Goal: Task Accomplishment & Management: Use online tool/utility

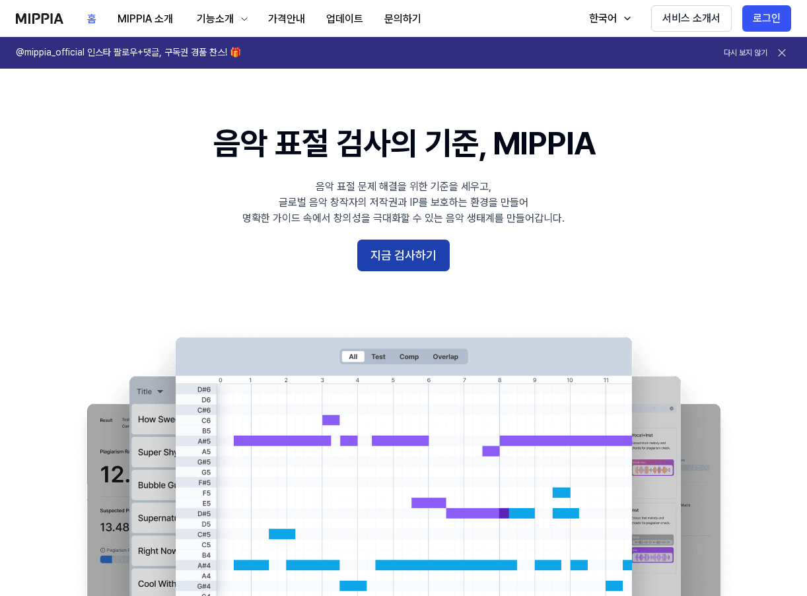
click at [419, 257] on button "지금 검사하기" at bounding box center [403, 256] width 92 height 32
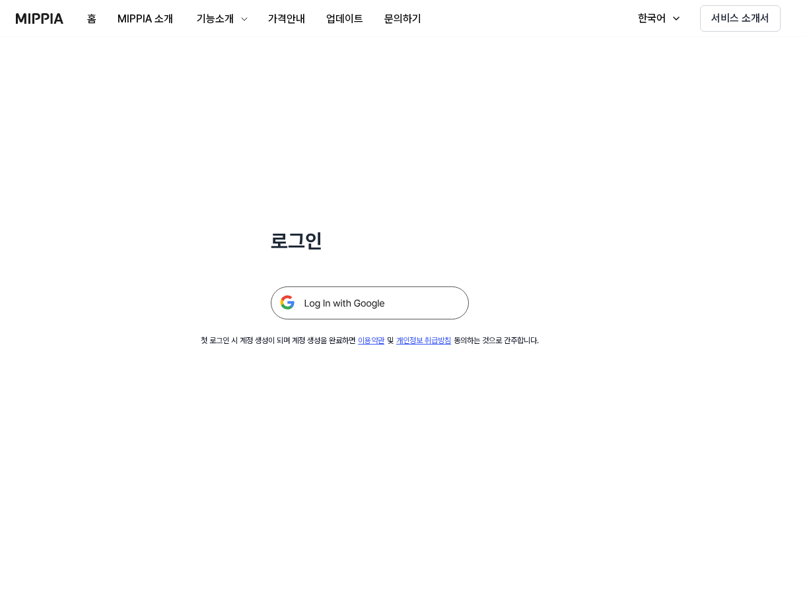
click at [311, 302] on img at bounding box center [370, 303] width 198 height 33
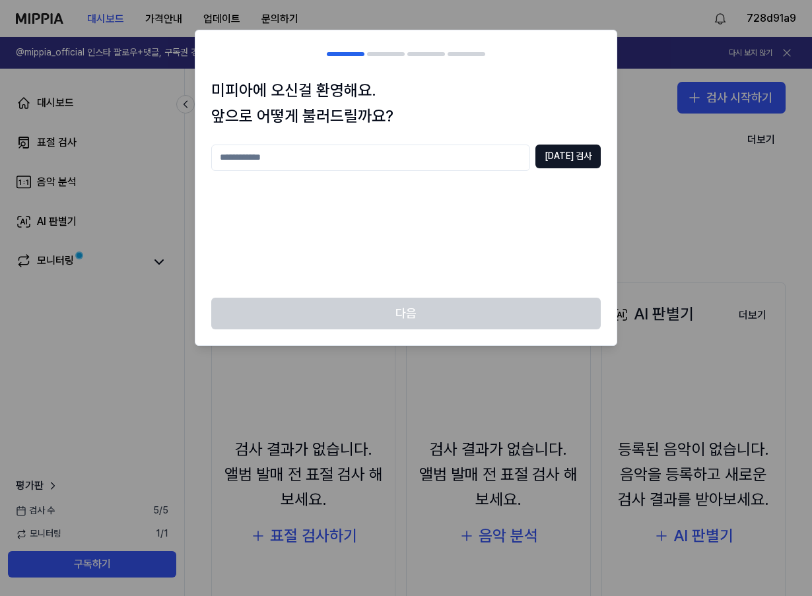
click at [421, 172] on div "중복 검사" at bounding box center [406, 213] width 390 height 137
click at [427, 157] on input "text" at bounding box center [370, 158] width 319 height 26
type input "*"
type input "*********"
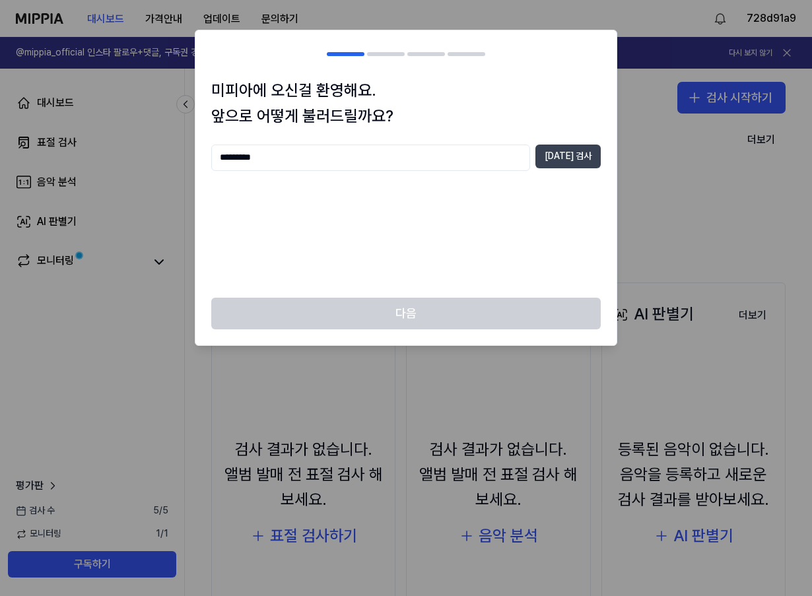
click at [586, 158] on button "중복 검사" at bounding box center [568, 157] width 65 height 24
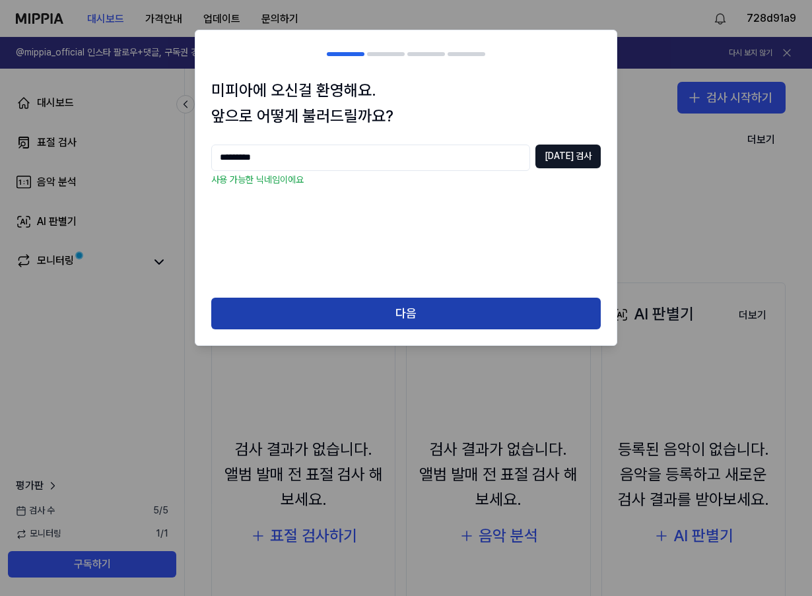
click at [359, 319] on button "다음" at bounding box center [406, 314] width 390 height 32
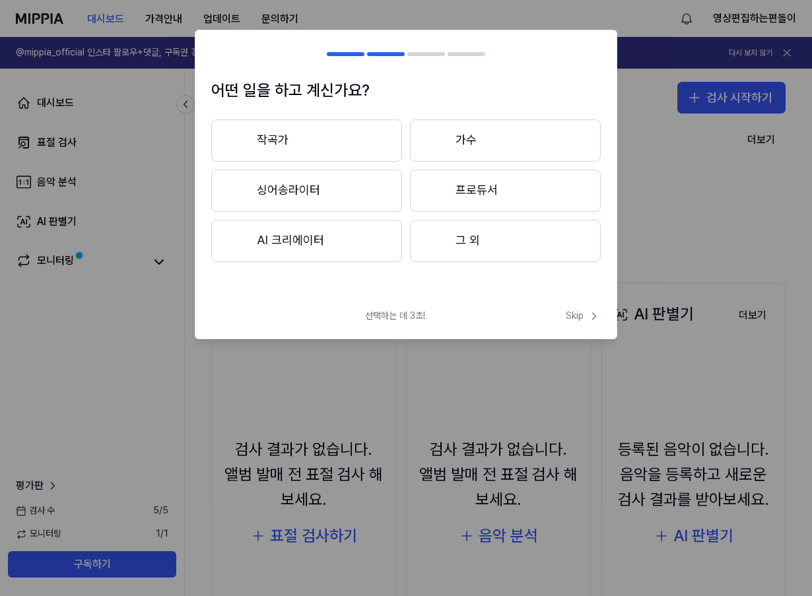
click at [441, 246] on div at bounding box center [437, 240] width 16 height 16
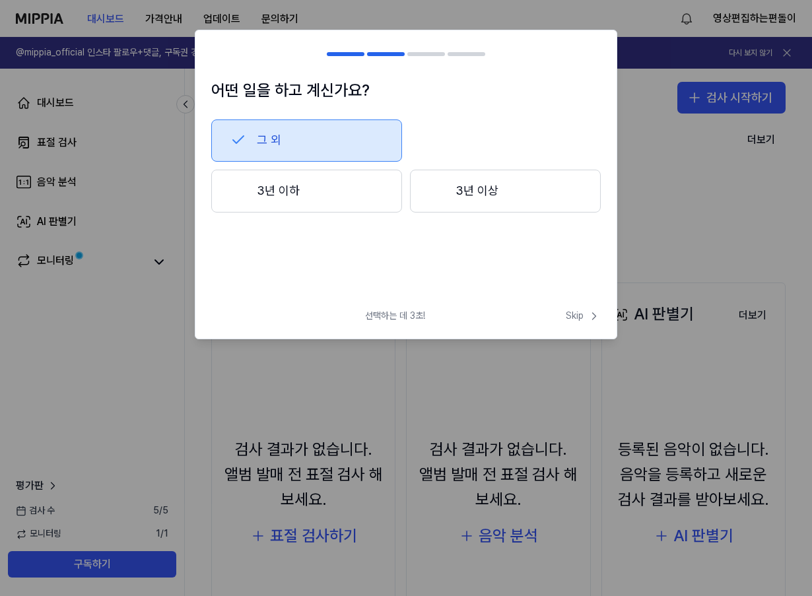
click at [288, 183] on button "3년 이하" at bounding box center [306, 192] width 191 height 44
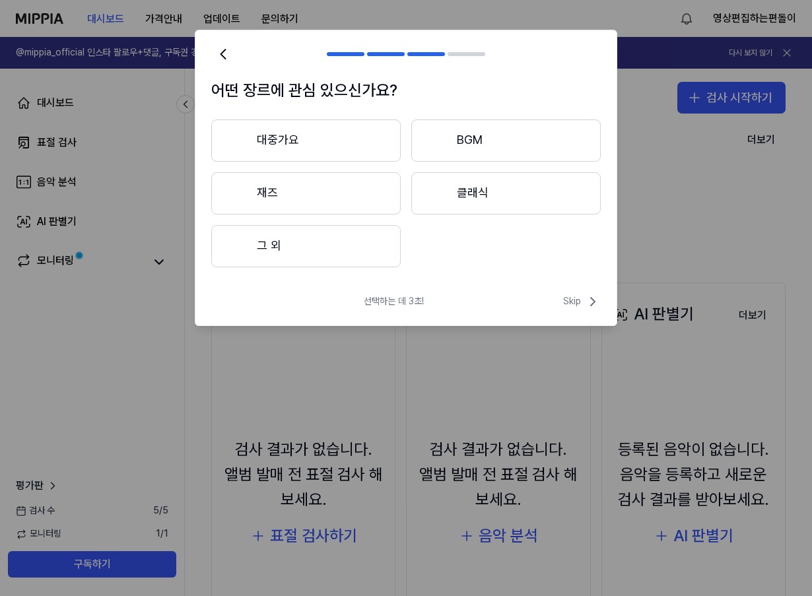
drag, startPoint x: 458, startPoint y: 135, endPoint x: 465, endPoint y: 143, distance: 10.3
click at [465, 143] on button "BGM" at bounding box center [506, 141] width 190 height 42
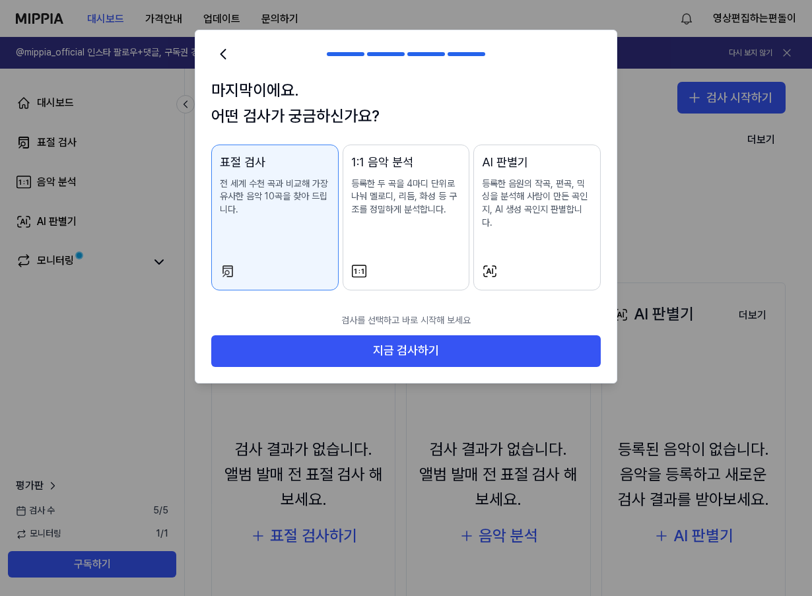
click at [522, 237] on div "AI 판별기 등록한 음원의 작곡, 편곡, 믹싱을 분석해 사람이 만든 곡인지, AI 생성 곡인지 판별합니다." at bounding box center [537, 204] width 110 height 102
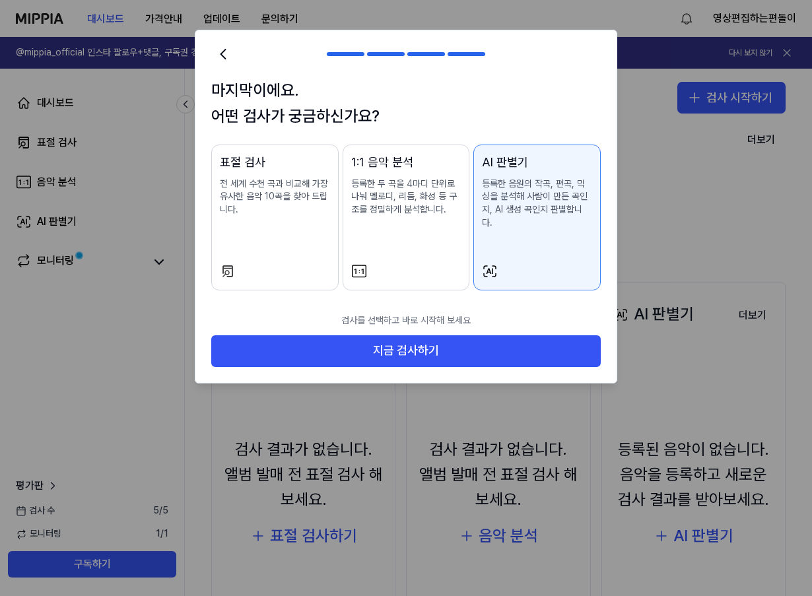
click at [284, 263] on div at bounding box center [275, 271] width 110 height 16
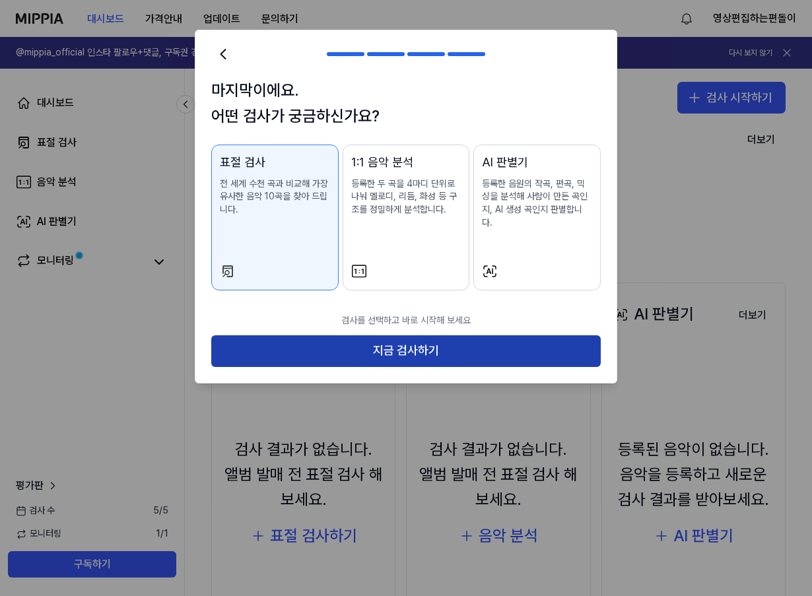
click at [409, 335] on button "지금 검사하기" at bounding box center [406, 351] width 390 height 32
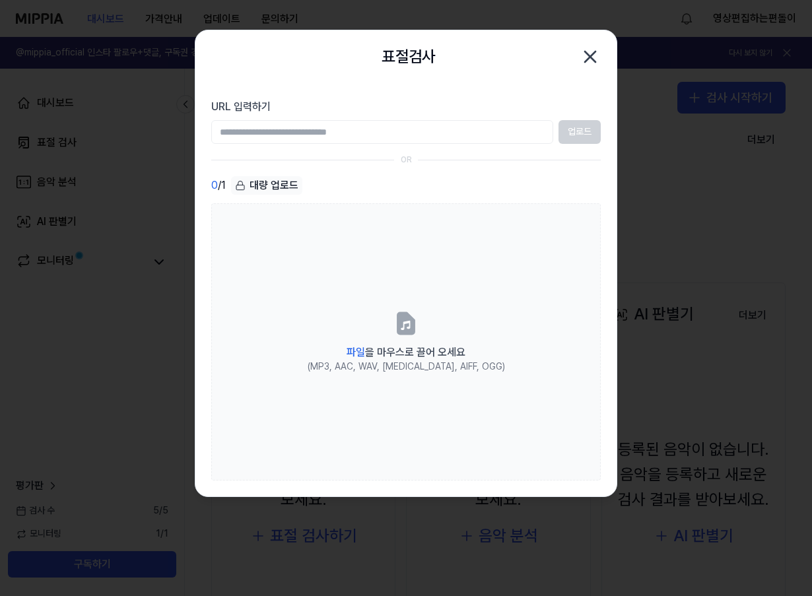
click at [514, 141] on input "URL 입력하기" at bounding box center [382, 132] width 342 height 24
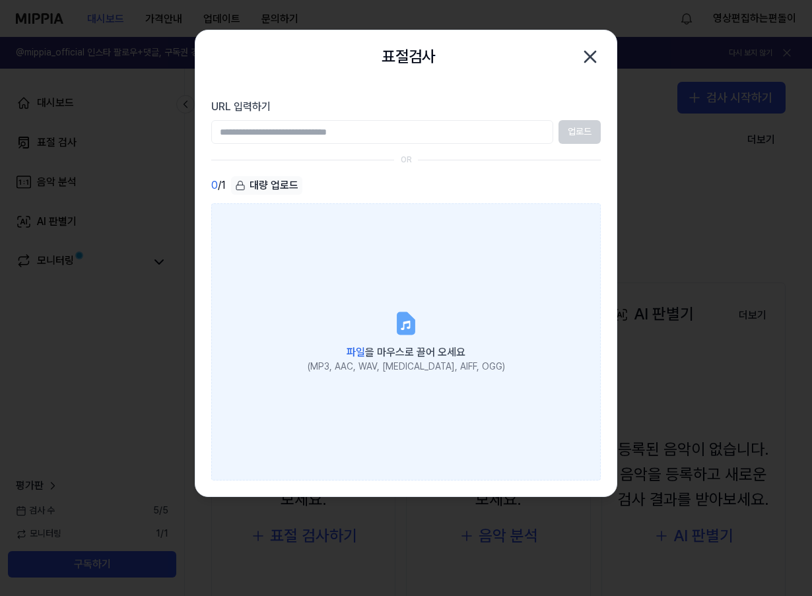
click at [357, 309] on label "파일 을 마우스로 끌어 오세요 (MP3, AAC, WAV, FLAC, AIFF, OGG)" at bounding box center [406, 341] width 390 height 277
click at [0, 0] on input "파일 을 마우스로 끌어 오세요 (MP3, AAC, WAV, FLAC, AIFF, OGG)" at bounding box center [0, 0] width 0 height 0
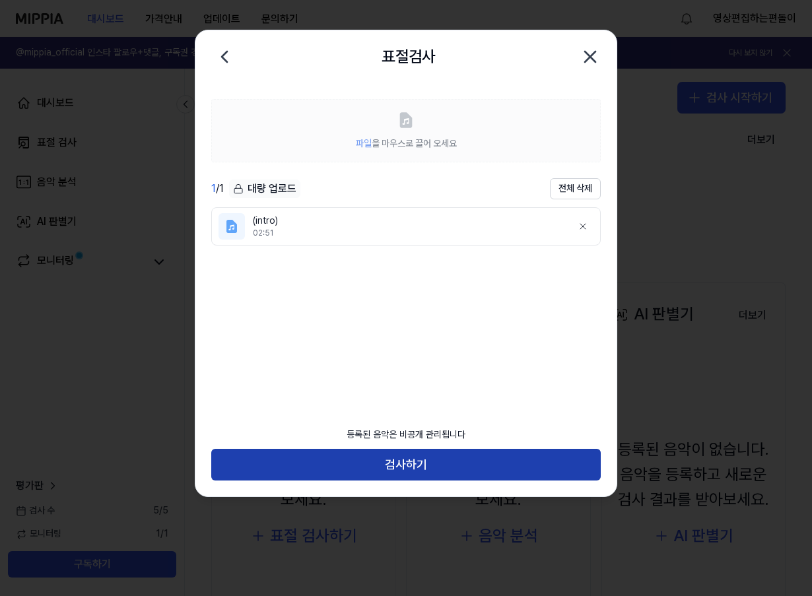
click at [398, 469] on button "검사하기" at bounding box center [406, 465] width 390 height 32
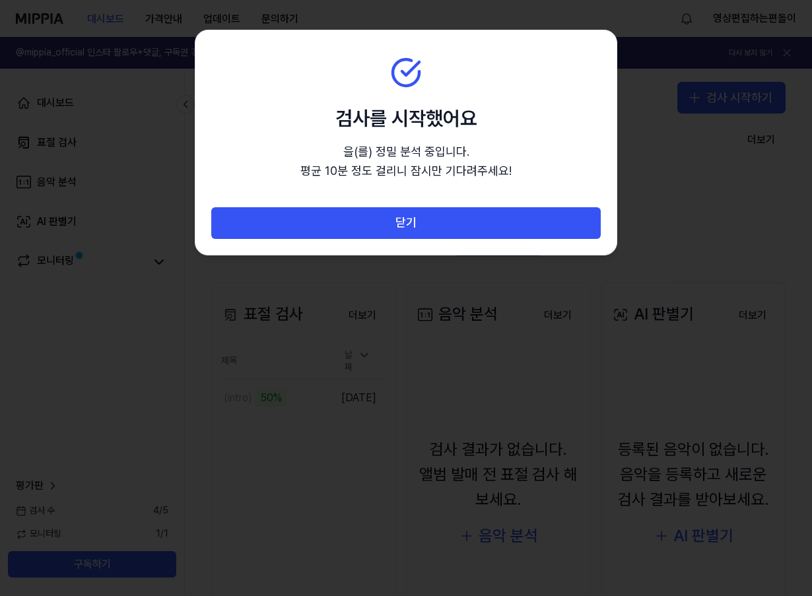
click at [733, 328] on div at bounding box center [406, 298] width 812 height 596
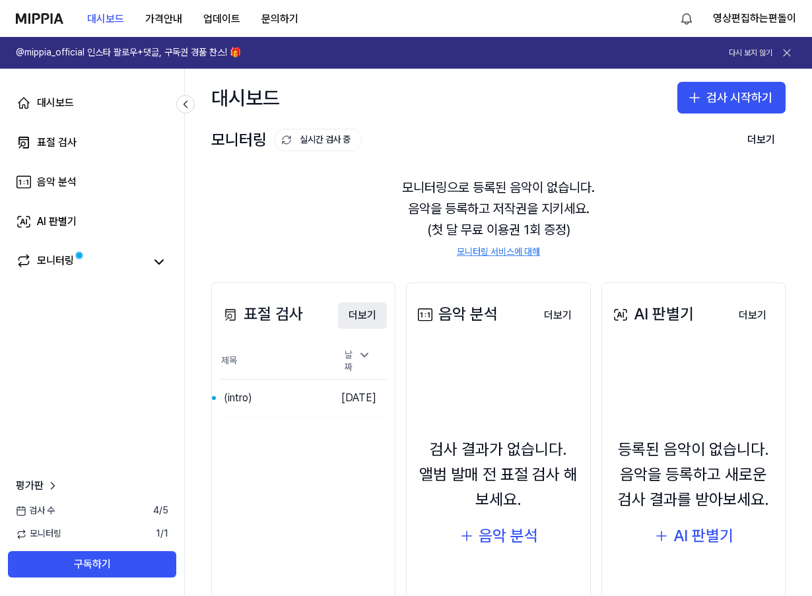
click at [353, 312] on button "더보기" at bounding box center [362, 315] width 49 height 26
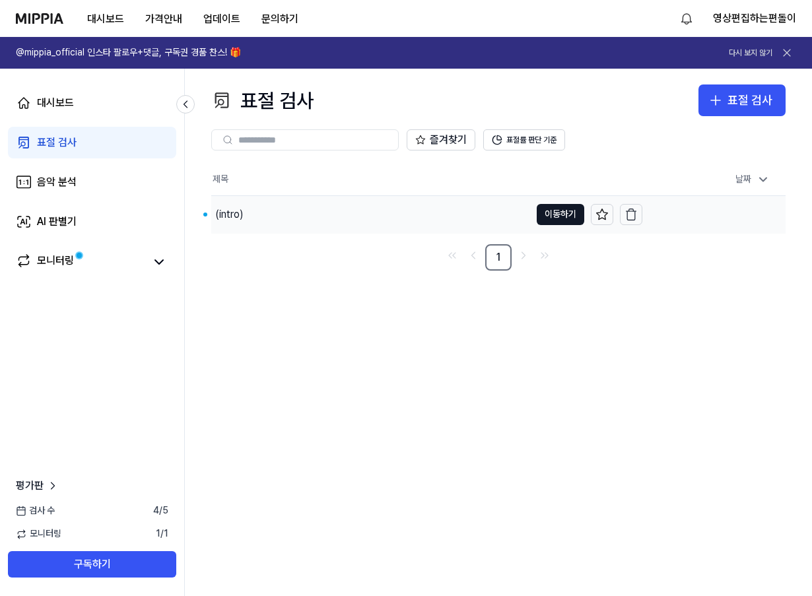
click at [337, 220] on div "(intro)" at bounding box center [370, 214] width 319 height 37
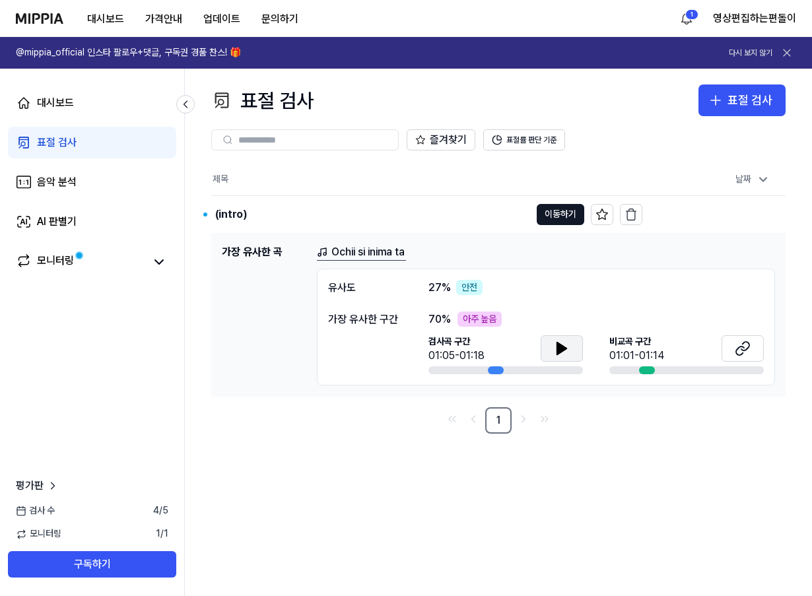
click at [575, 348] on button at bounding box center [562, 348] width 42 height 26
click at [647, 366] on div at bounding box center [647, 370] width 16 height 8
click at [734, 348] on button at bounding box center [743, 348] width 42 height 26
click at [548, 341] on button at bounding box center [562, 348] width 42 height 26
click at [551, 349] on button at bounding box center [562, 348] width 42 height 26
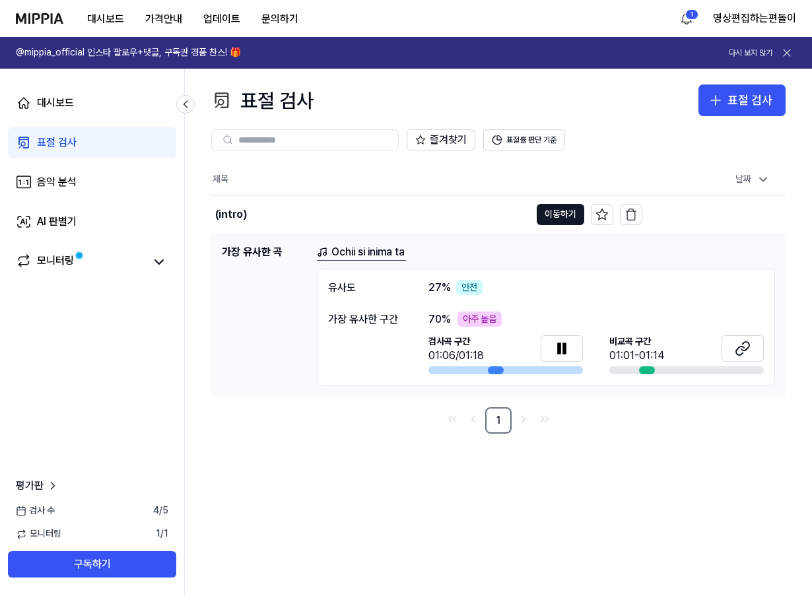
click at [481, 322] on div "아주 높음" at bounding box center [480, 320] width 44 height 16
drag, startPoint x: 497, startPoint y: 370, endPoint x: 543, endPoint y: 371, distance: 46.9
click at [543, 371] on div at bounding box center [506, 370] width 155 height 8
click at [497, 145] on icon at bounding box center [497, 140] width 9 height 9
click at [18, 184] on icon at bounding box center [24, 182] width 16 height 16
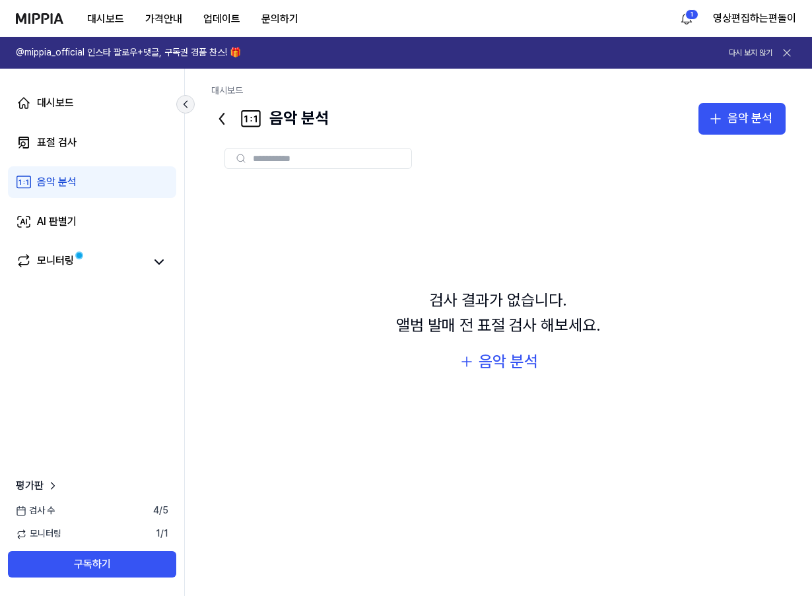
click at [182, 100] on icon at bounding box center [185, 104] width 13 height 13
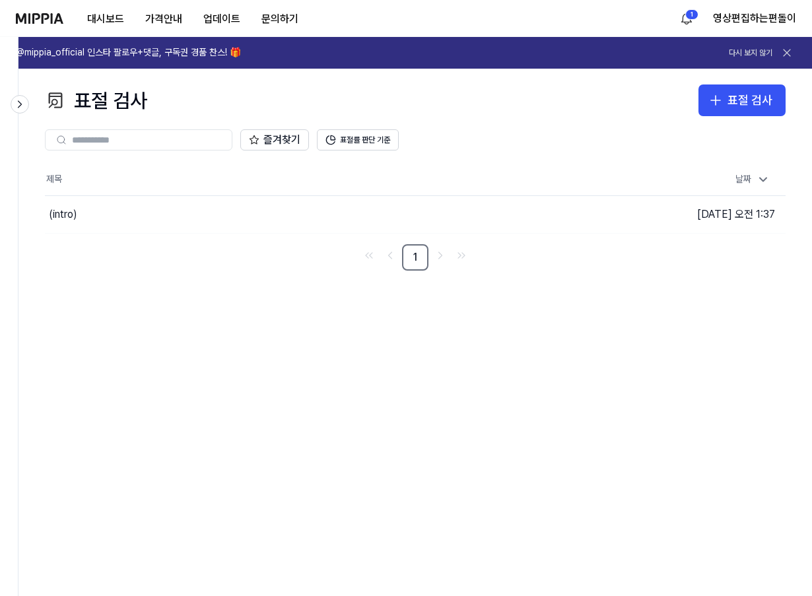
drag, startPoint x: 98, startPoint y: 186, endPoint x: 110, endPoint y: 179, distance: 14.2
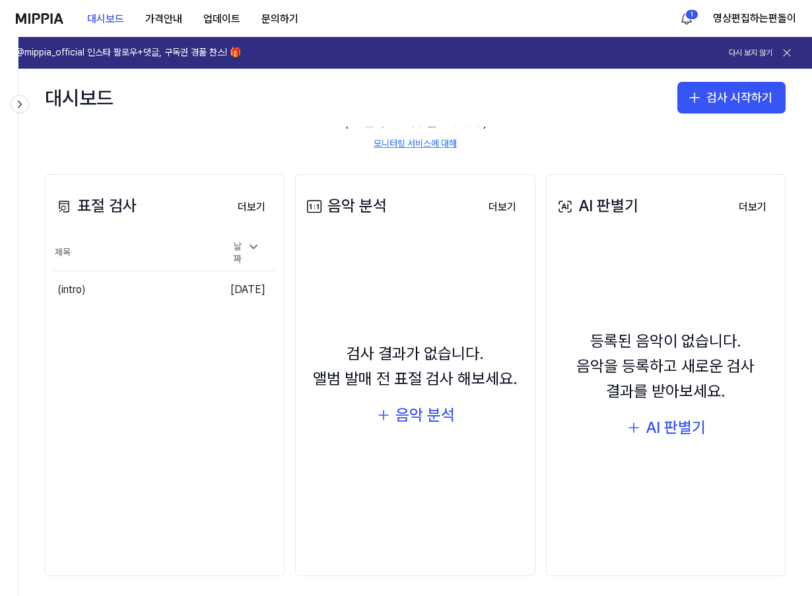
scroll to position [114, 0]
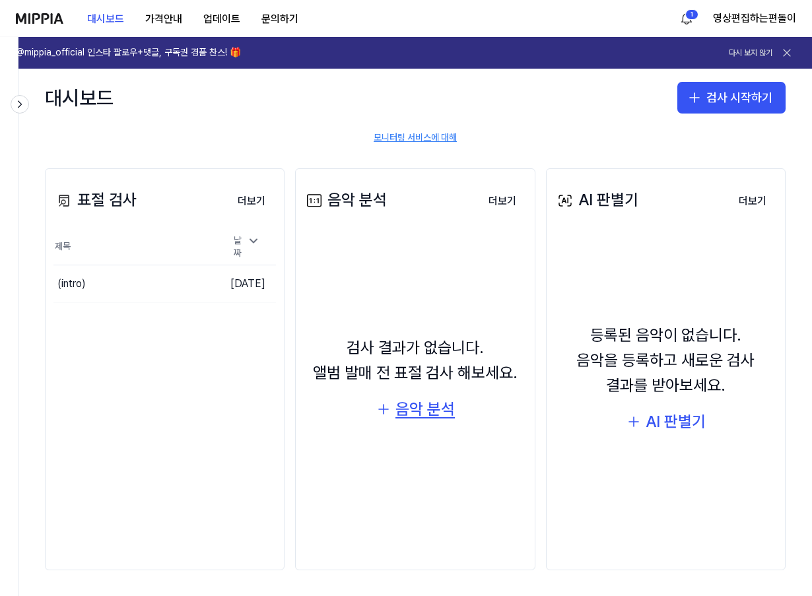
click at [416, 400] on div "음악 분석" at bounding box center [425, 409] width 59 height 25
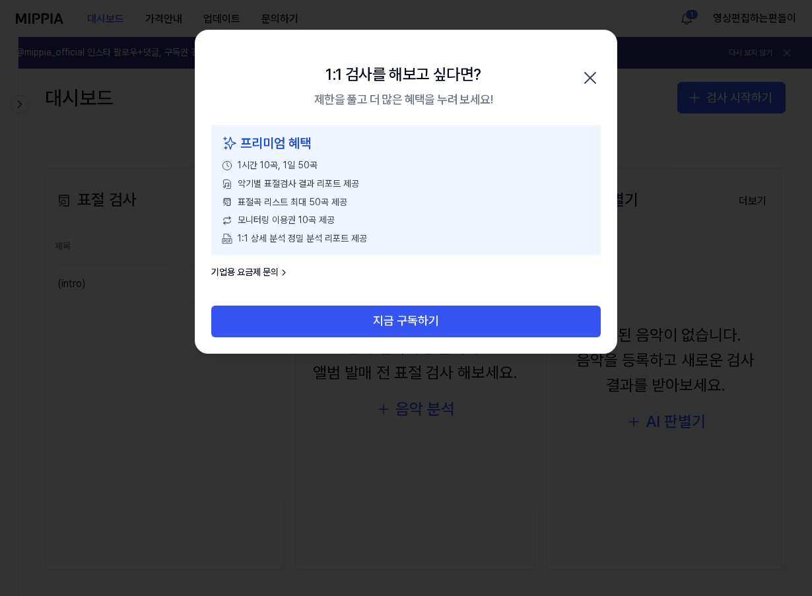
click at [592, 75] on icon "button" at bounding box center [590, 78] width 11 height 11
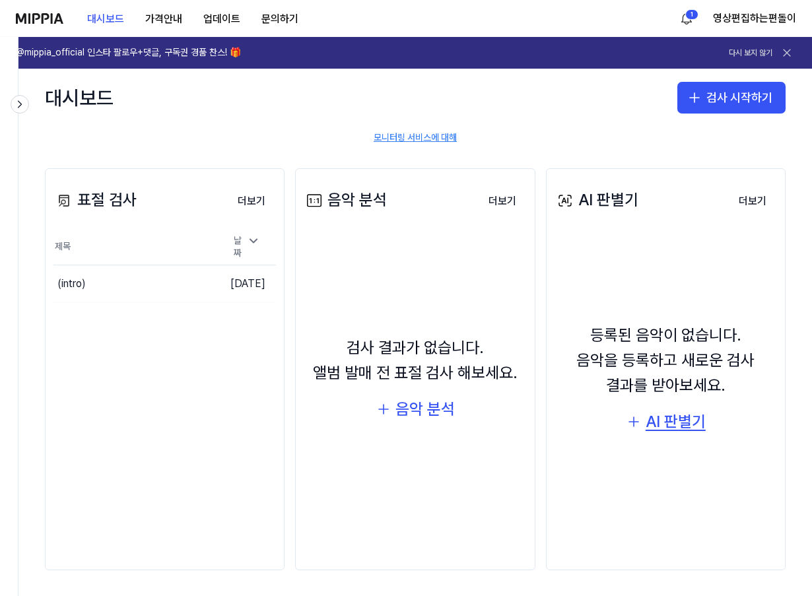
click at [640, 421] on button "AI 판별기" at bounding box center [666, 421] width 80 height 25
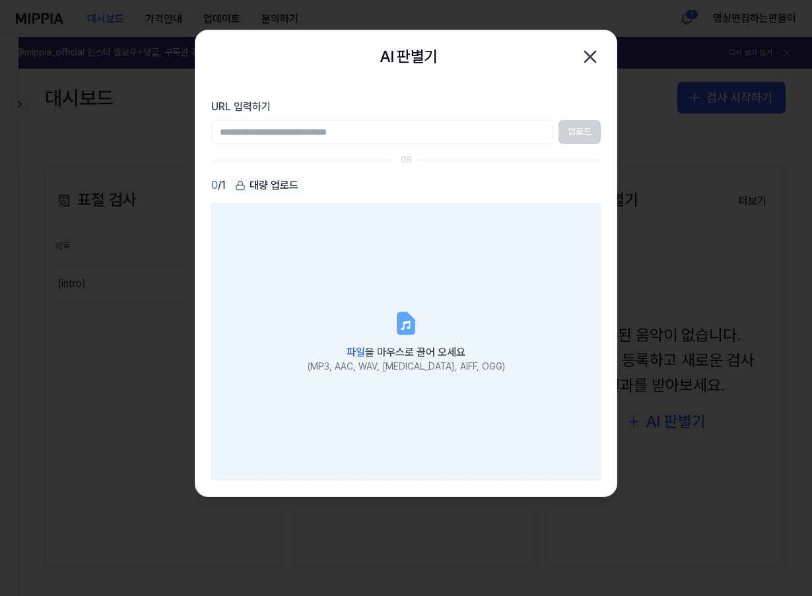
click at [405, 322] on icon at bounding box center [405, 325] width 9 height 9
click at [0, 0] on input "파일 을 마우스로 끌어 오세요 (MP3, AAC, WAV, FLAC, AIFF, OGG)" at bounding box center [0, 0] width 0 height 0
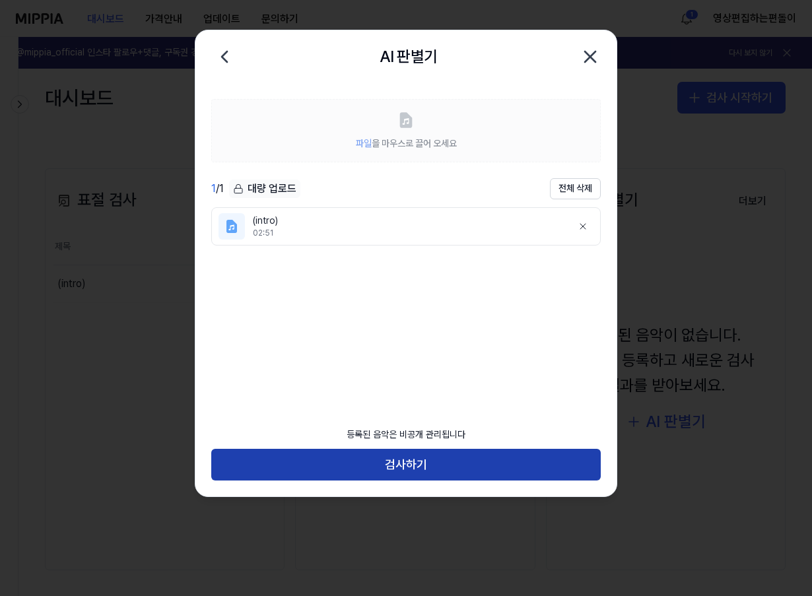
click at [375, 461] on button "검사하기" at bounding box center [406, 465] width 390 height 32
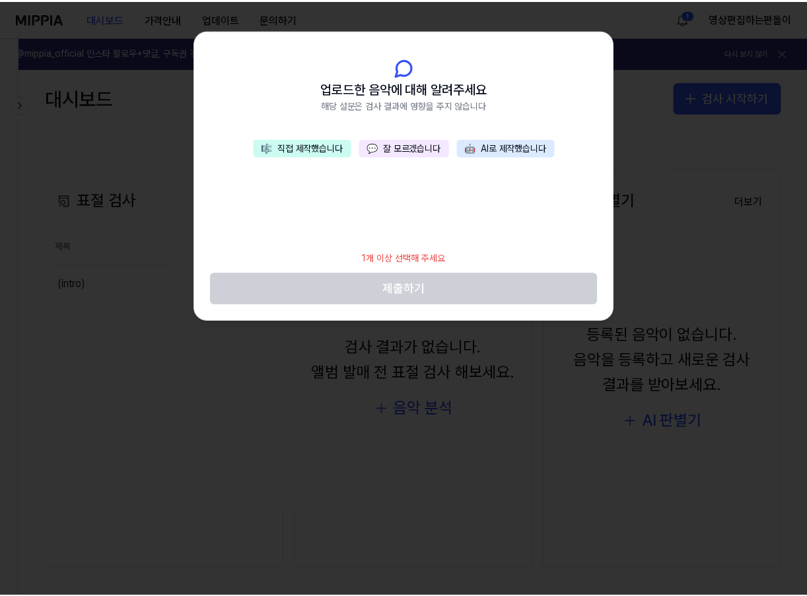
scroll to position [88, 0]
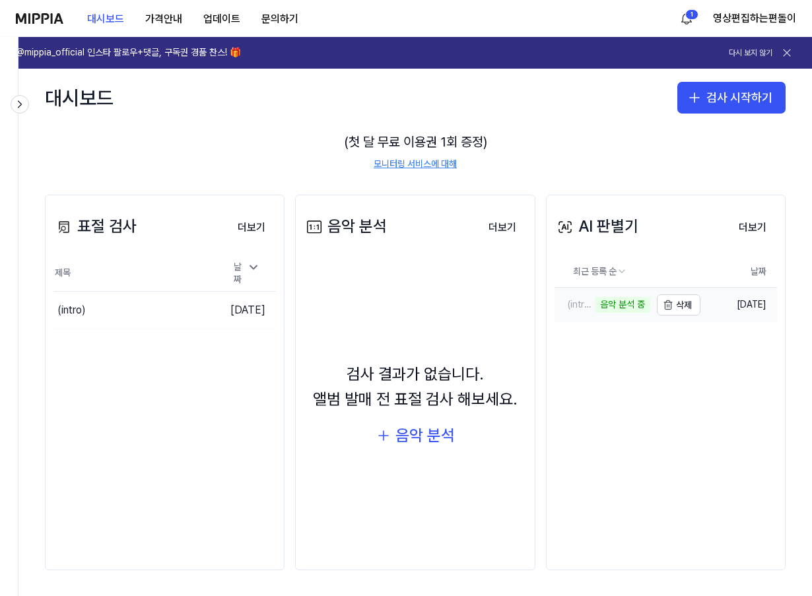
click at [595, 299] on div "음악 분석 중" at bounding box center [622, 305] width 55 height 16
click at [176, 306] on button "이동하기" at bounding box center [194, 310] width 48 height 21
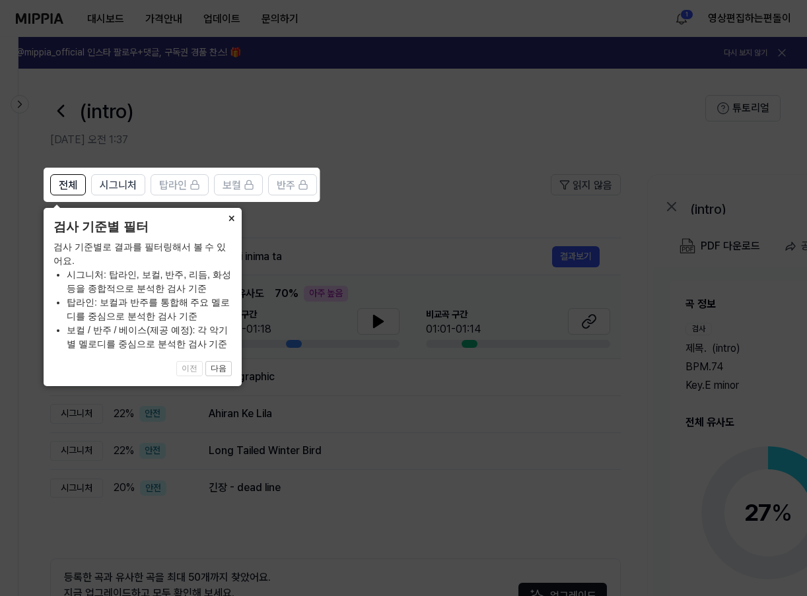
click at [232, 215] on button "×" at bounding box center [231, 217] width 21 height 18
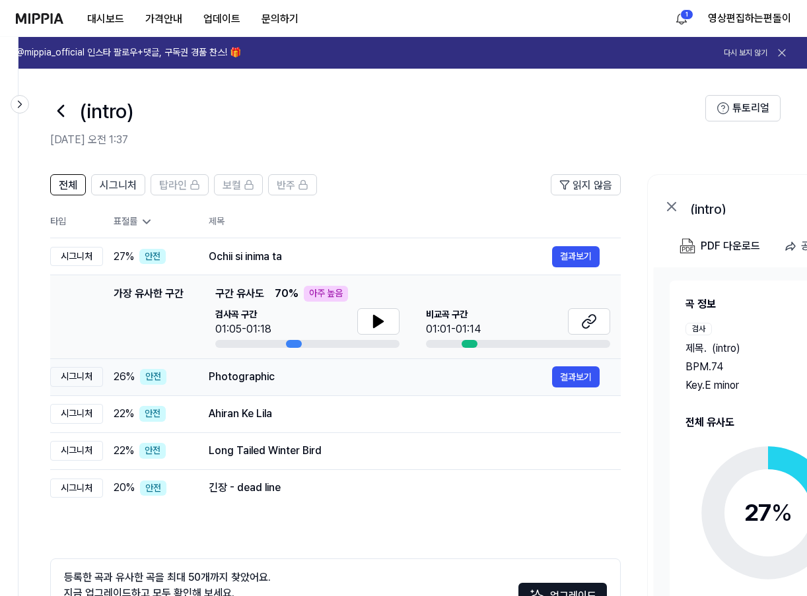
click at [250, 376] on div "Photographic" at bounding box center [380, 377] width 343 height 16
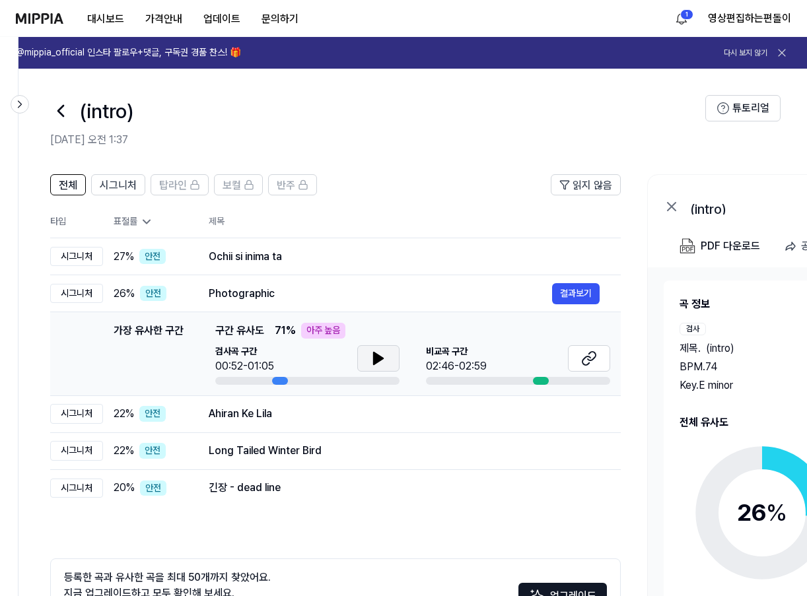
click at [375, 361] on icon at bounding box center [378, 359] width 9 height 12
click at [590, 357] on icon at bounding box center [586, 361] width 8 height 9
click at [386, 357] on icon at bounding box center [378, 359] width 16 height 16
click at [321, 409] on div "Ahiran Ke Lila" at bounding box center [380, 414] width 343 height 16
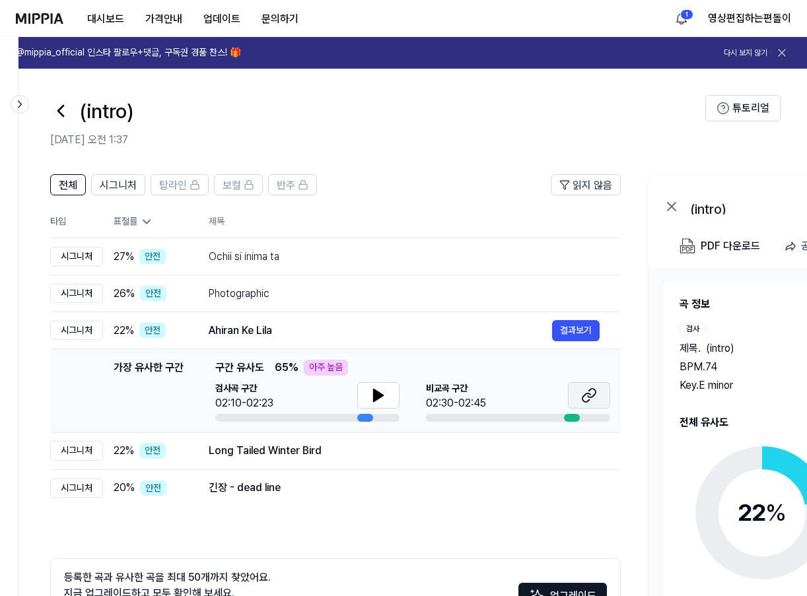
click at [581, 391] on icon at bounding box center [589, 396] width 16 height 16
click at [260, 495] on div "긴장 - dead line" at bounding box center [380, 488] width 343 height 16
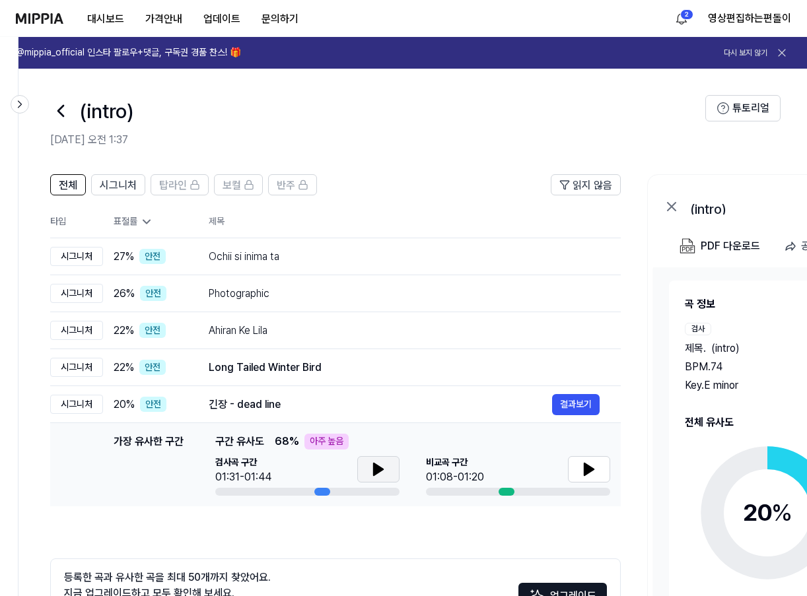
click at [380, 476] on icon at bounding box center [378, 470] width 16 height 16
click at [590, 465] on icon at bounding box center [589, 470] width 16 height 16
click at [379, 476] on icon at bounding box center [378, 470] width 16 height 16
click at [598, 470] on button at bounding box center [589, 469] width 42 height 26
click at [580, 466] on button at bounding box center [589, 469] width 42 height 26
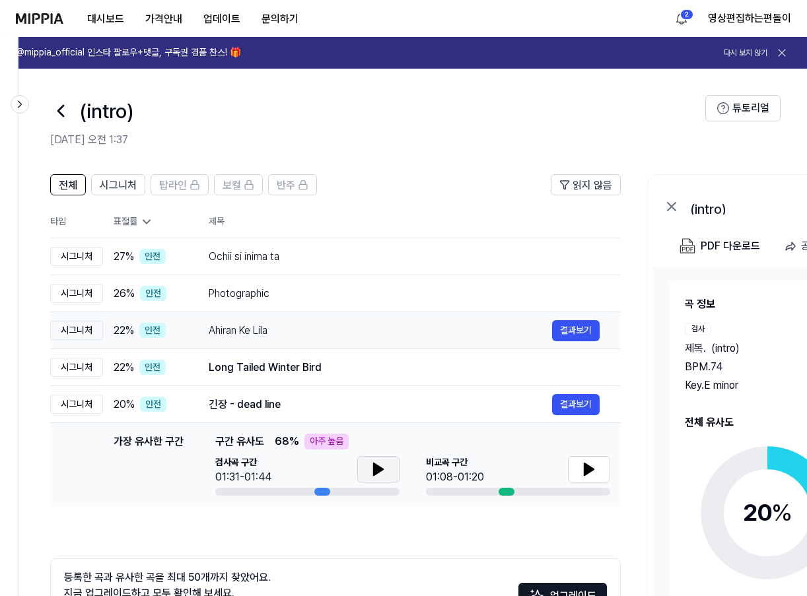
click at [260, 333] on div "Ahiran Ke Lila" at bounding box center [380, 331] width 343 height 16
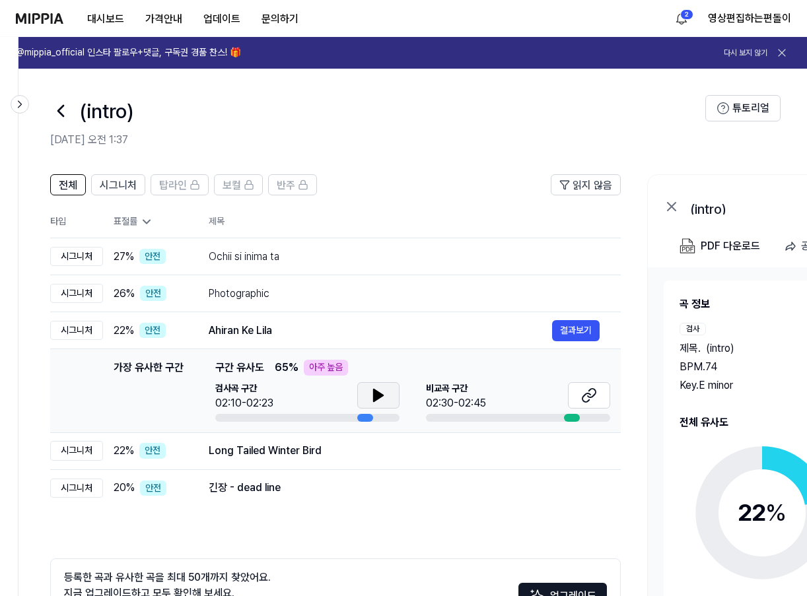
click at [359, 393] on button at bounding box center [378, 395] width 42 height 26
click at [349, 303] on div "Photographic 결과보기" at bounding box center [404, 293] width 391 height 21
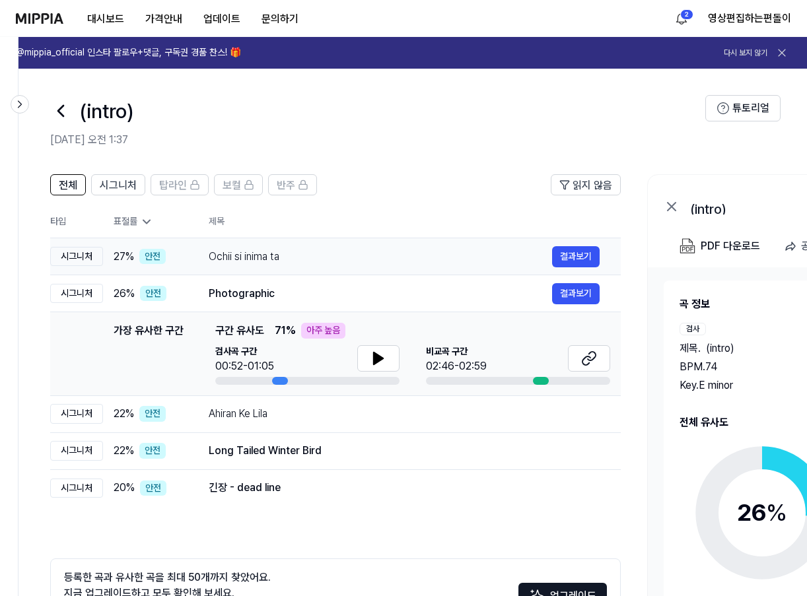
click at [325, 250] on div "Ochii si inima ta" at bounding box center [380, 257] width 343 height 16
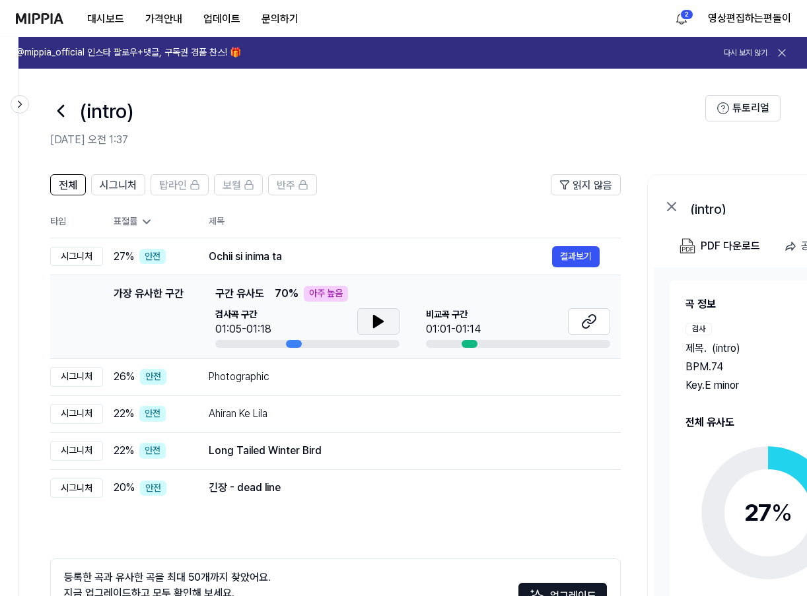
click at [384, 326] on icon at bounding box center [378, 322] width 16 height 16
click at [248, 444] on div "Long Tailed Winter Bird" at bounding box center [380, 451] width 343 height 16
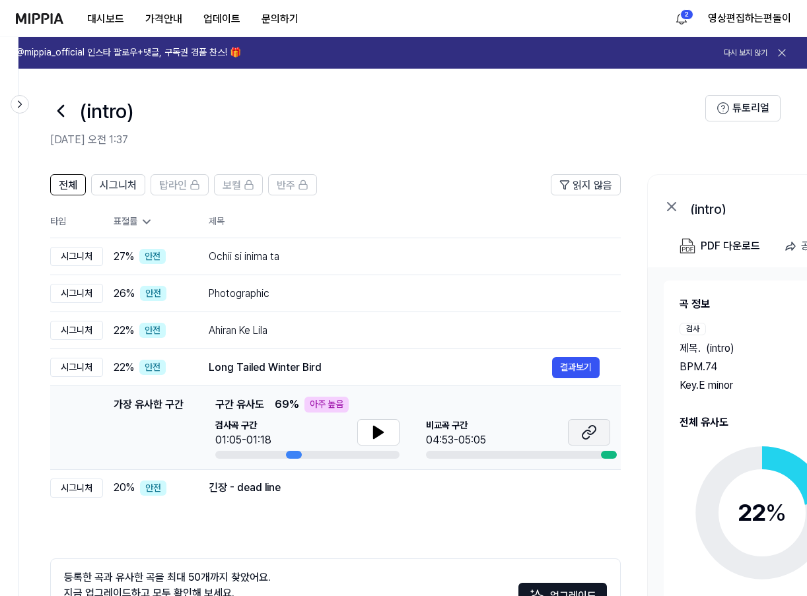
click at [581, 427] on icon at bounding box center [589, 433] width 16 height 16
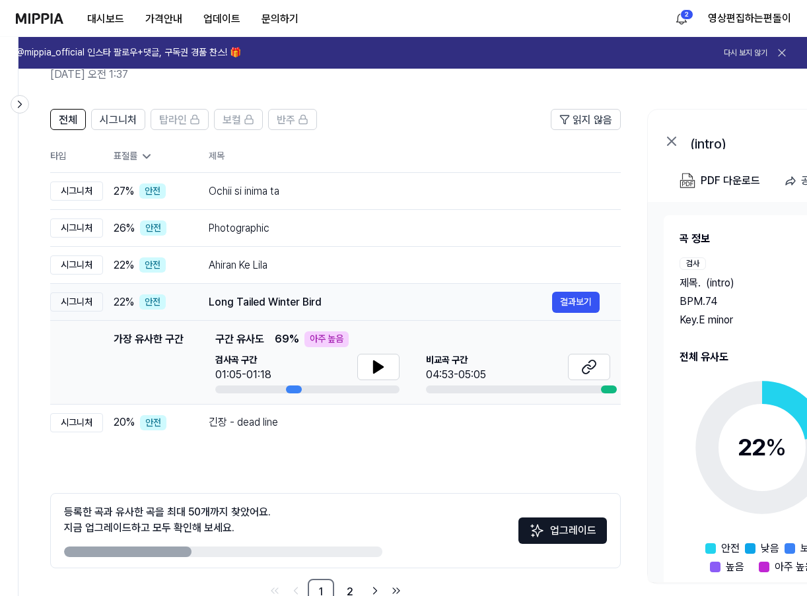
scroll to position [66, 0]
click at [193, 295] on td "Long Tailed Winter Bird 결과보기" at bounding box center [404, 301] width 433 height 37
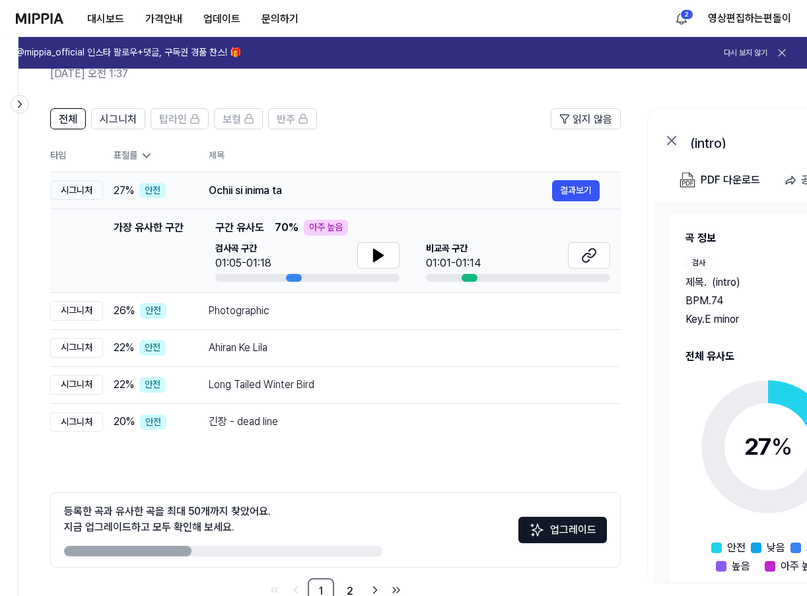
click at [197, 200] on td "Ochii si inima ta 결과보기" at bounding box center [404, 190] width 433 height 37
click at [198, 184] on td "Ochii si inima ta 결과보기" at bounding box center [404, 190] width 433 height 37
click at [144, 191] on div "안전" at bounding box center [152, 191] width 26 height 16
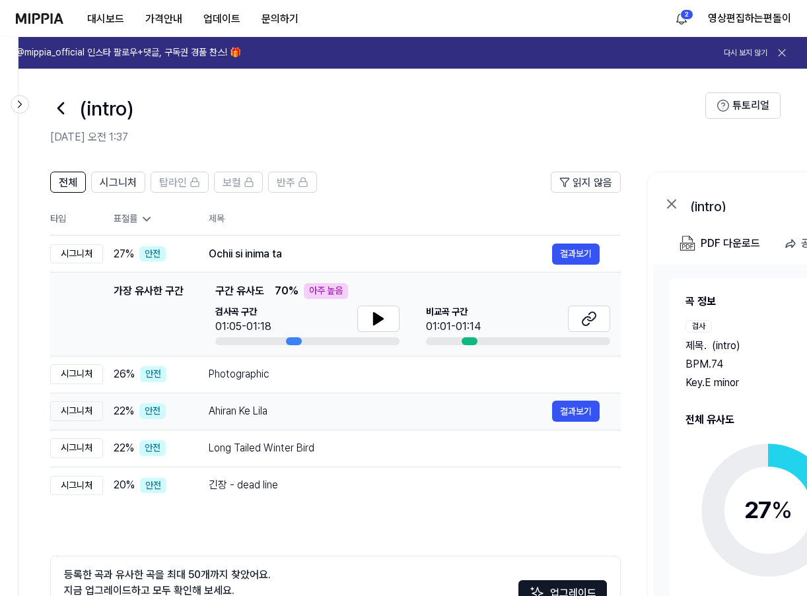
scroll to position [0, 0]
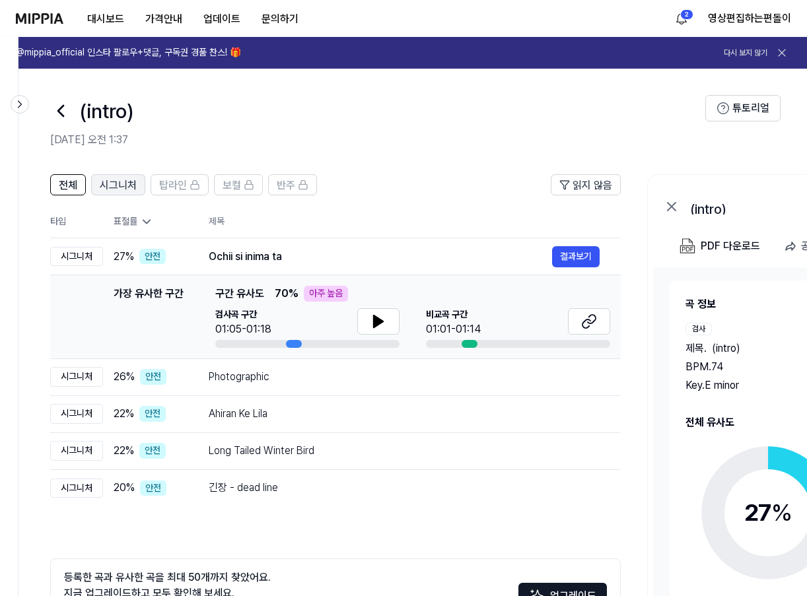
click at [125, 190] on span "시그니처" at bounding box center [118, 186] width 37 height 16
click at [86, 254] on div "시그니처" at bounding box center [76, 257] width 53 height 20
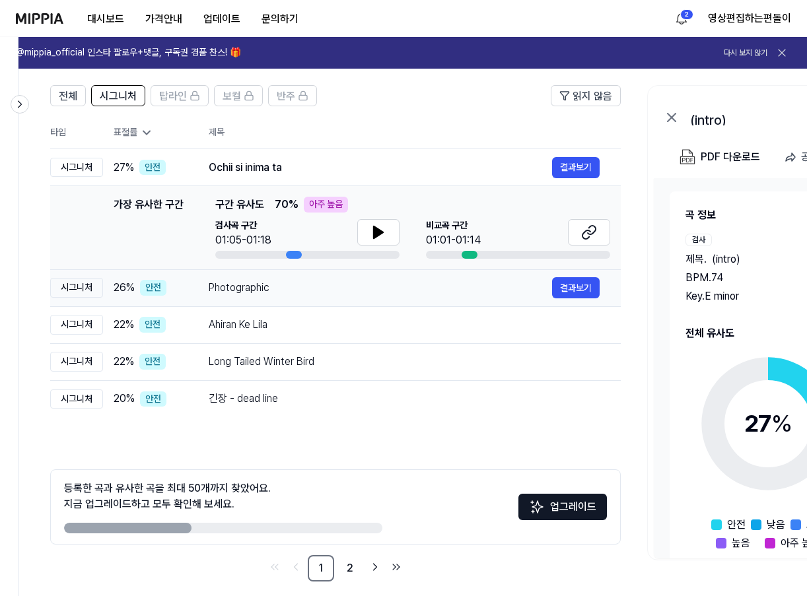
scroll to position [100, 0]
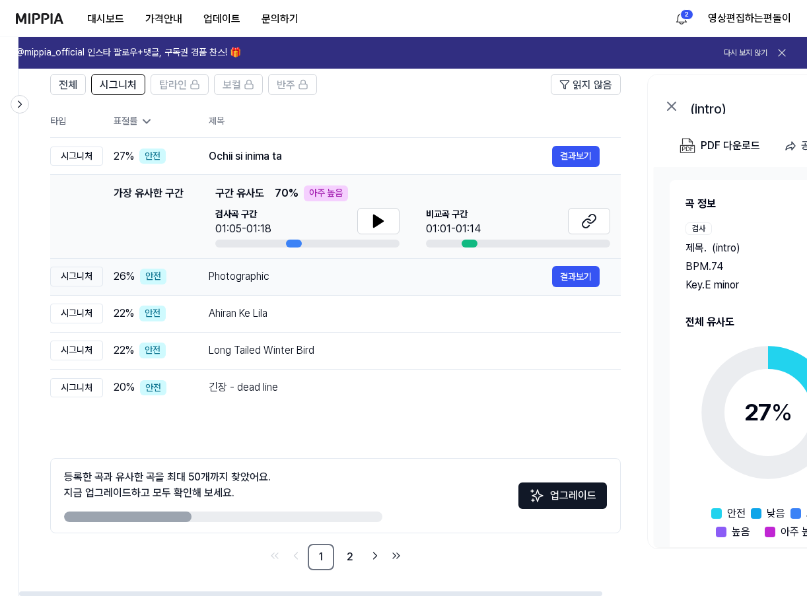
click at [356, 282] on div "Photographic" at bounding box center [380, 277] width 343 height 16
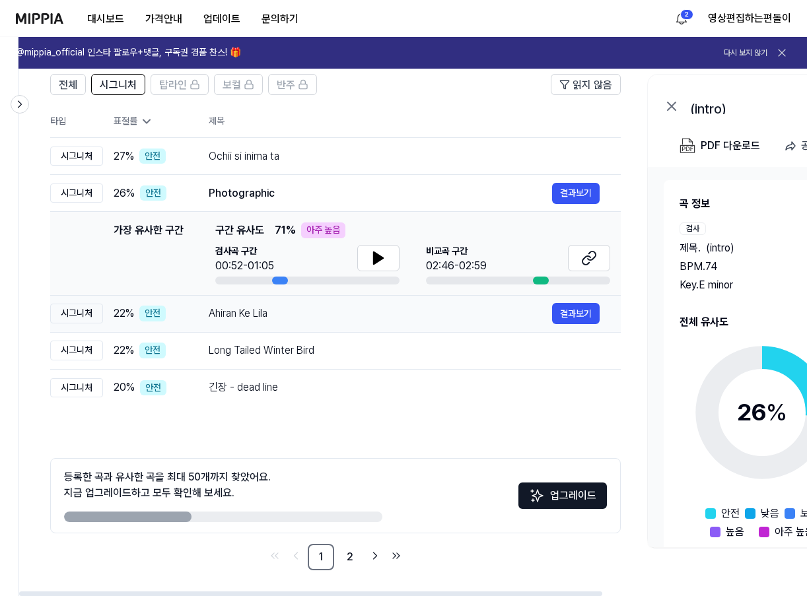
click at [325, 316] on div "Ahiran Ke Lila" at bounding box center [380, 314] width 343 height 16
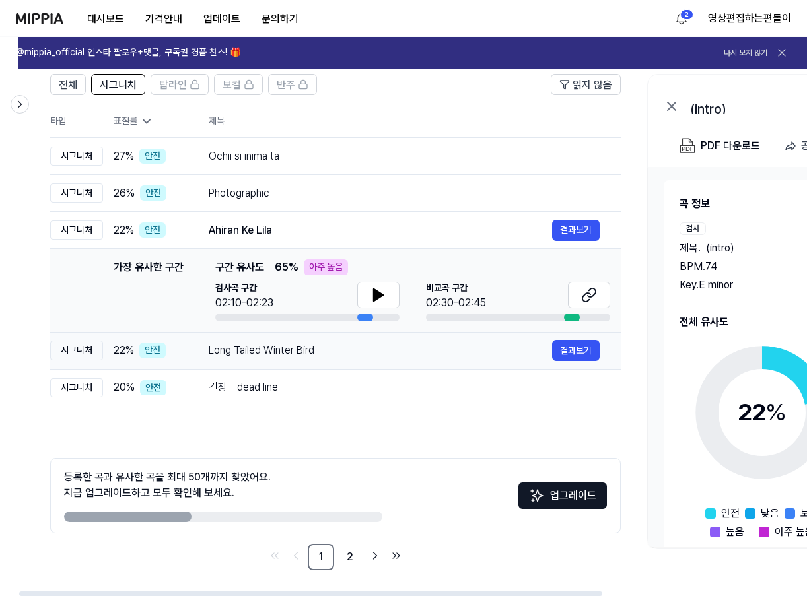
click at [312, 355] on div "Long Tailed Winter Bird" at bounding box center [380, 351] width 343 height 16
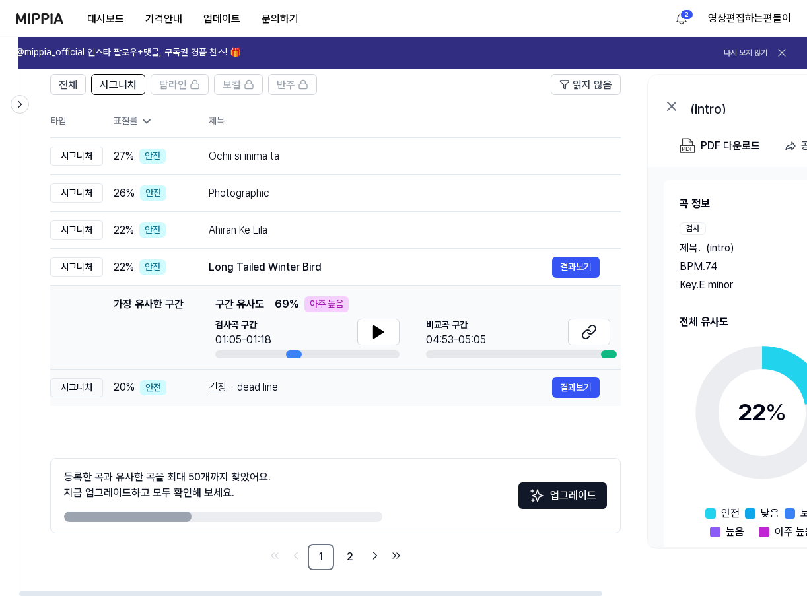
click at [309, 392] on div "긴장 - dead line" at bounding box center [380, 388] width 343 height 16
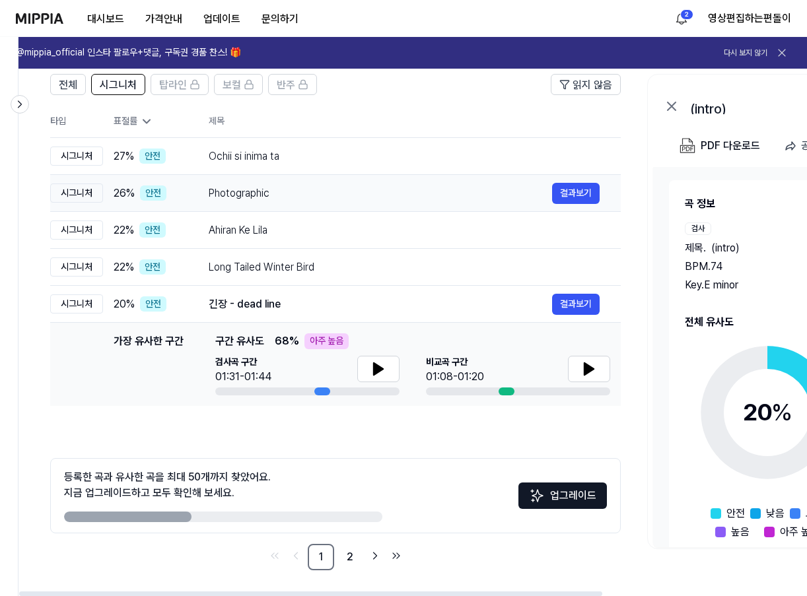
click at [334, 186] on div "Photographic" at bounding box center [380, 194] width 343 height 16
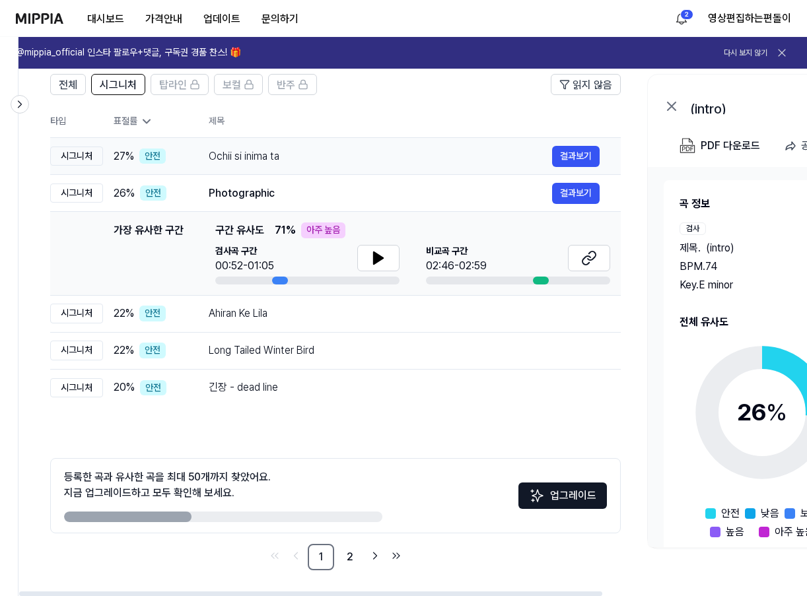
click at [323, 142] on td "Ochii si inima ta 결과보기" at bounding box center [404, 156] width 433 height 37
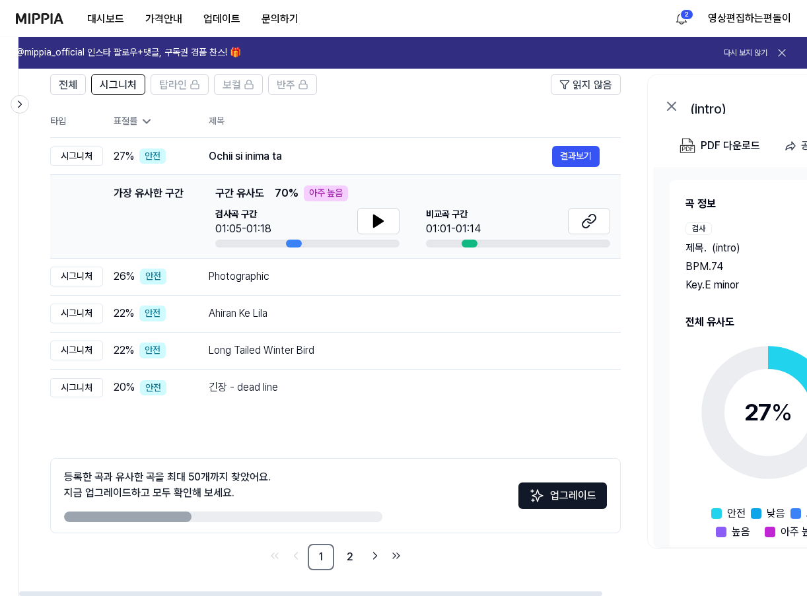
drag, startPoint x: 116, startPoint y: 518, endPoint x: 302, endPoint y: 538, distance: 186.5
click at [302, 538] on div "등록한 곡과 유사한 곡을 최대 50개까지 찾았어요. 지금 업그레이드하고 모두 확인해 보세요. 업그레이드 1 2" at bounding box center [335, 514] width 571 height 112
click at [341, 555] on link "2" at bounding box center [350, 557] width 26 height 26
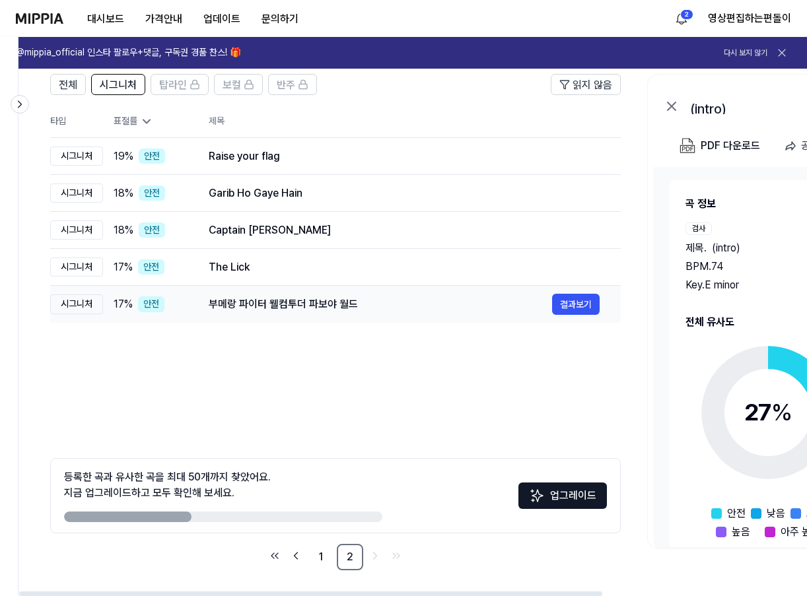
click at [244, 294] on div "부메랑 파이터 웰컴투더 파보야 월드 결과보기" at bounding box center [404, 304] width 391 height 21
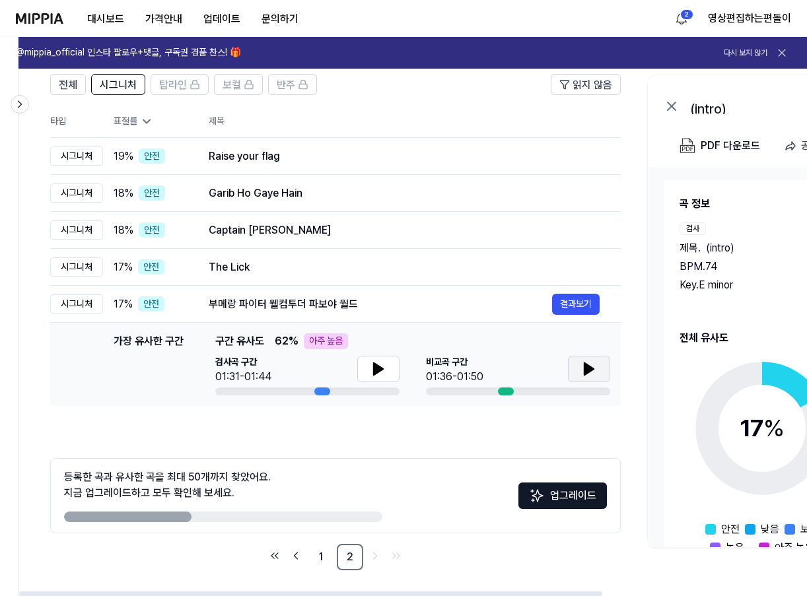
click at [584, 366] on icon at bounding box center [588, 369] width 9 height 12
click at [362, 372] on button at bounding box center [378, 369] width 42 height 26
click at [588, 374] on icon at bounding box center [589, 369] width 16 height 16
click at [588, 374] on icon at bounding box center [586, 369] width 3 height 11
click at [267, 263] on div "The Lick" at bounding box center [380, 268] width 343 height 16
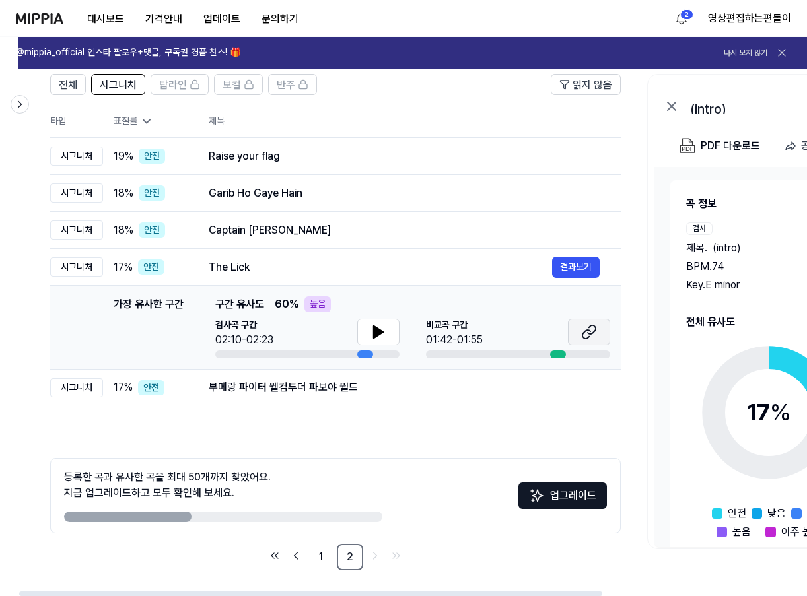
click at [594, 327] on icon at bounding box center [589, 332] width 16 height 16
click at [325, 270] on div "The Lick" at bounding box center [380, 268] width 343 height 16
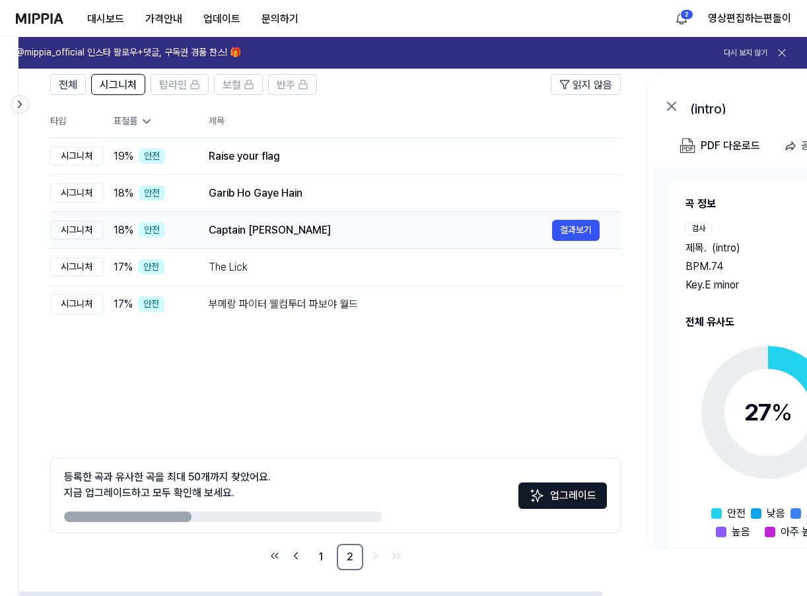
click at [362, 236] on div "Captain Blood" at bounding box center [380, 231] width 343 height 16
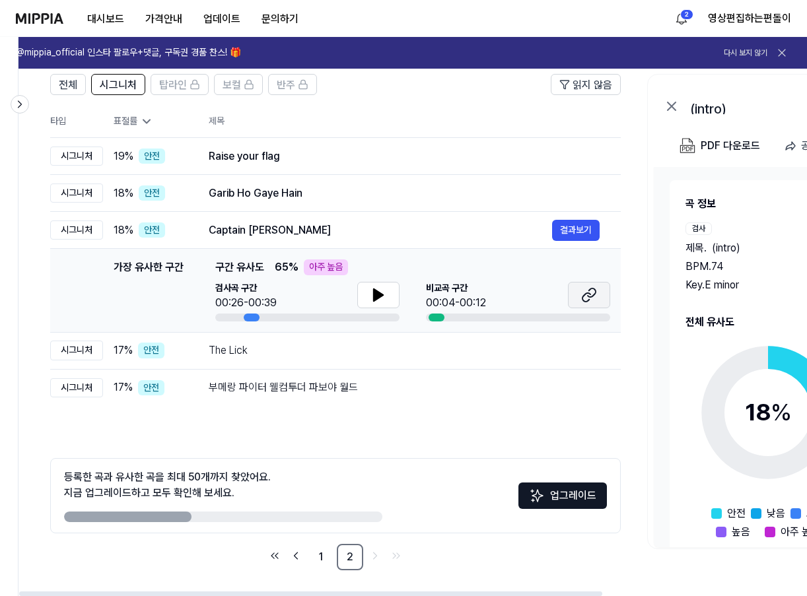
click at [590, 300] on icon at bounding box center [589, 295] width 16 height 16
click at [368, 295] on button at bounding box center [378, 295] width 42 height 26
click at [363, 228] on div "Captain Blood" at bounding box center [380, 231] width 343 height 16
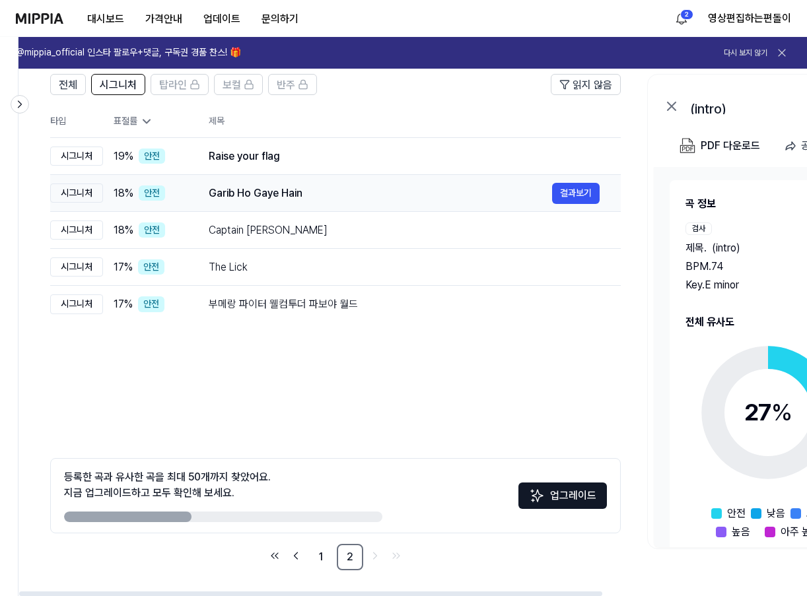
scroll to position [0, 1]
click at [470, 180] on td "Garib Ho Gaye Hain 결과보기" at bounding box center [403, 193] width 433 height 37
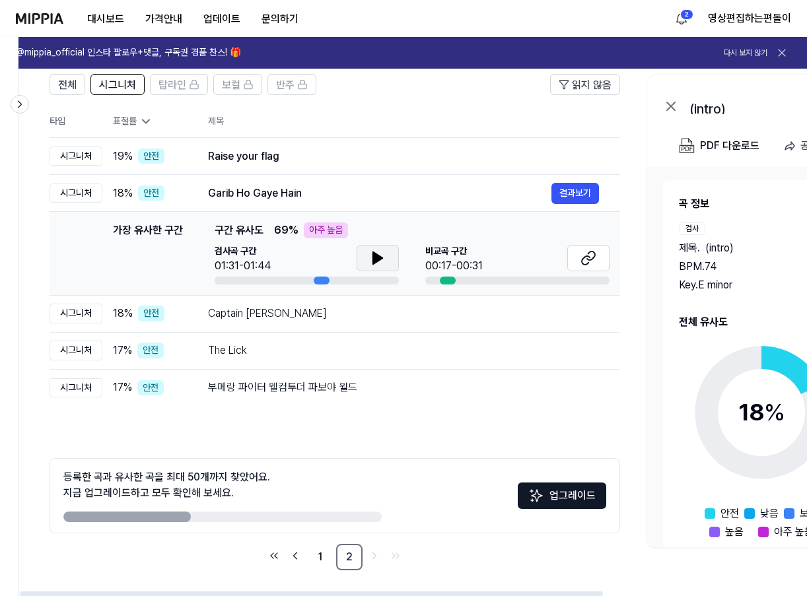
click at [379, 259] on icon at bounding box center [377, 258] width 9 height 12
drag, startPoint x: 379, startPoint y: 259, endPoint x: 447, endPoint y: 258, distance: 68.0
click at [379, 259] on icon at bounding box center [380, 258] width 3 height 11
click at [585, 258] on icon at bounding box center [588, 258] width 16 height 16
click at [314, 154] on div "Raise your flag" at bounding box center [379, 157] width 343 height 16
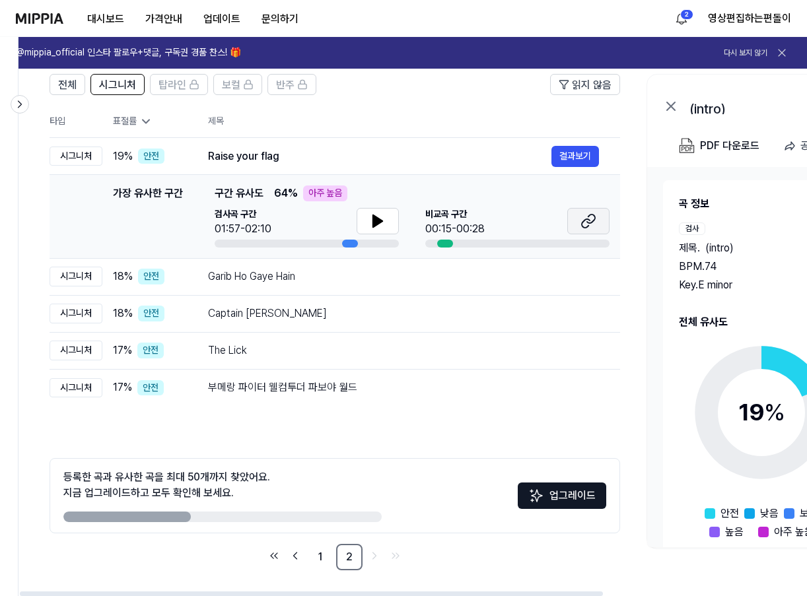
click at [585, 228] on icon at bounding box center [588, 221] width 16 height 16
click at [357, 225] on button at bounding box center [378, 221] width 42 height 26
click at [371, 220] on icon at bounding box center [378, 221] width 16 height 16
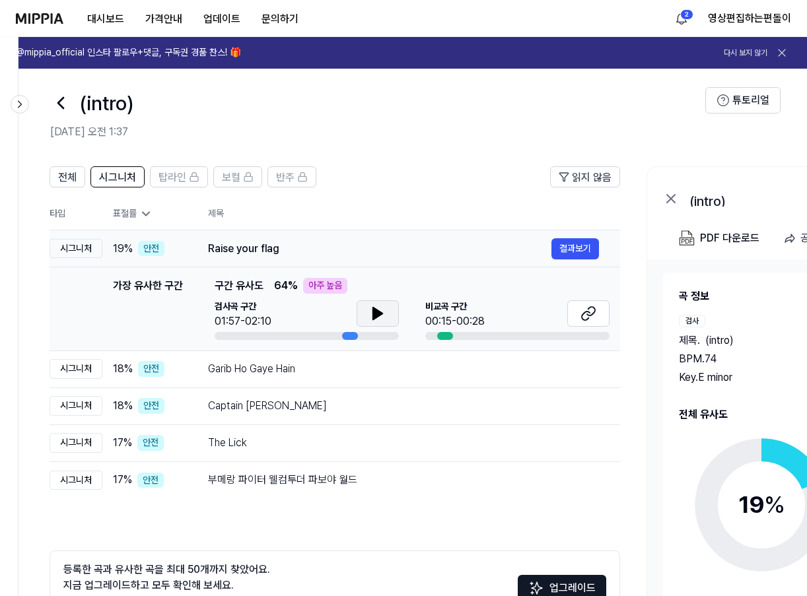
scroll to position [0, 0]
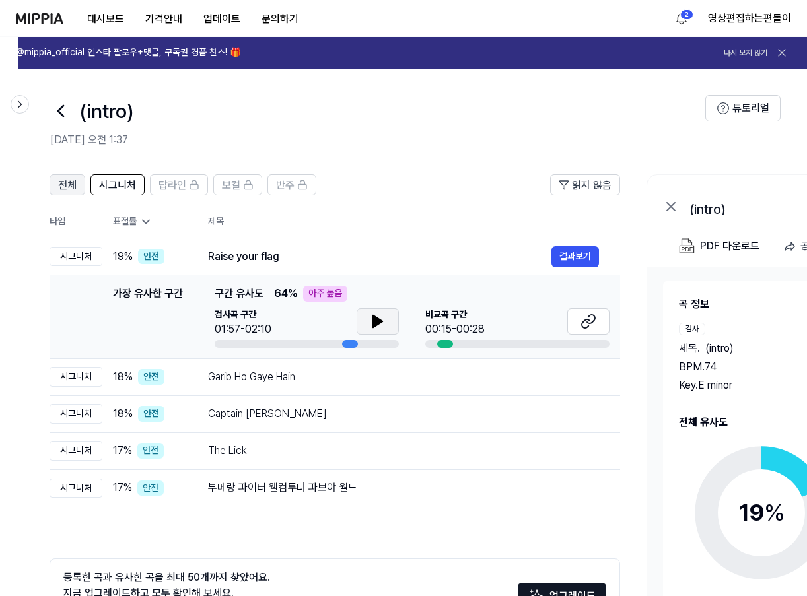
click at [63, 185] on span "전체" at bounding box center [67, 186] width 18 height 16
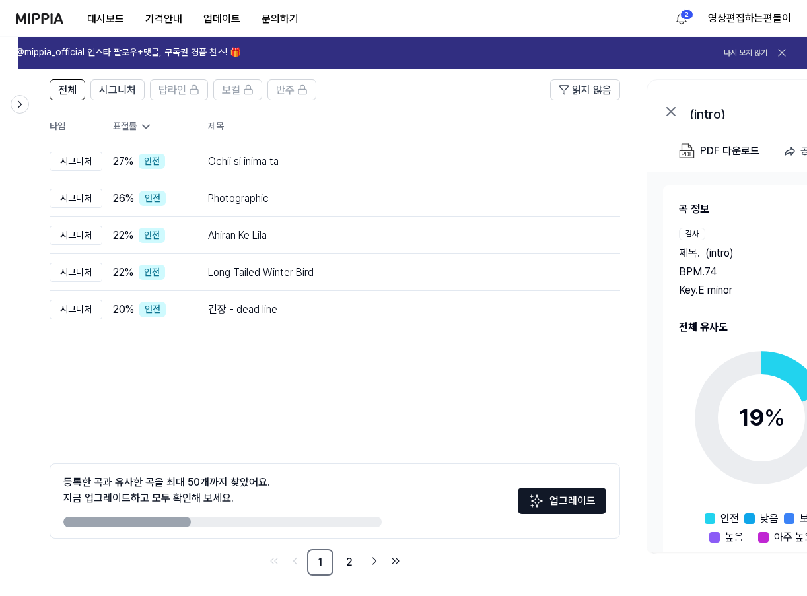
scroll to position [100, 0]
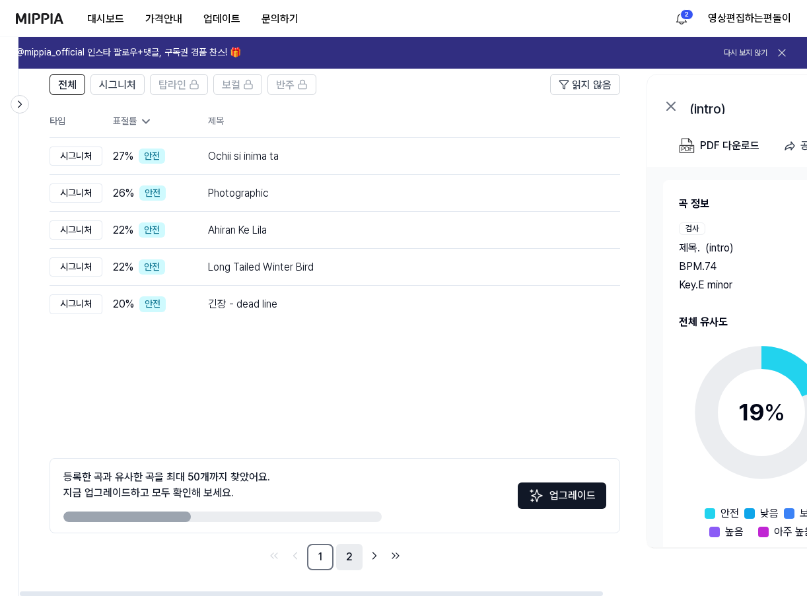
click at [347, 558] on link "2" at bounding box center [349, 557] width 26 height 26
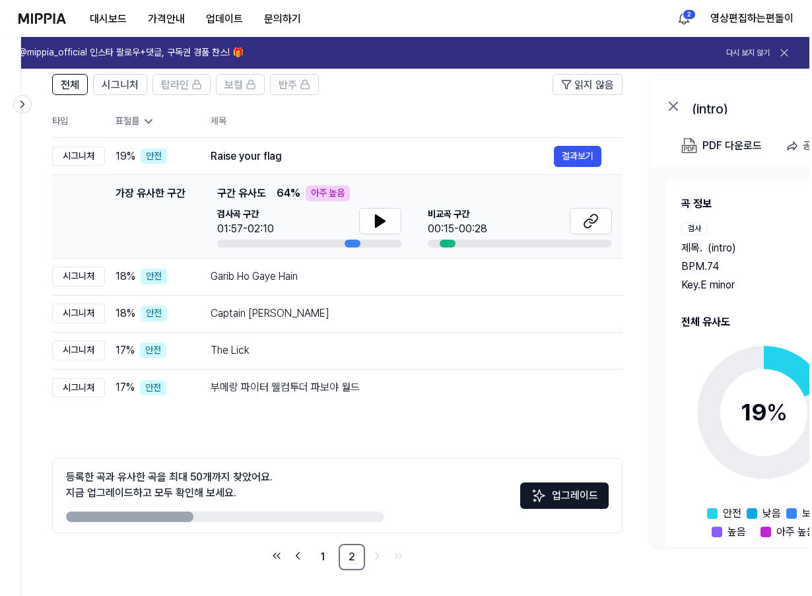
scroll to position [0, 0]
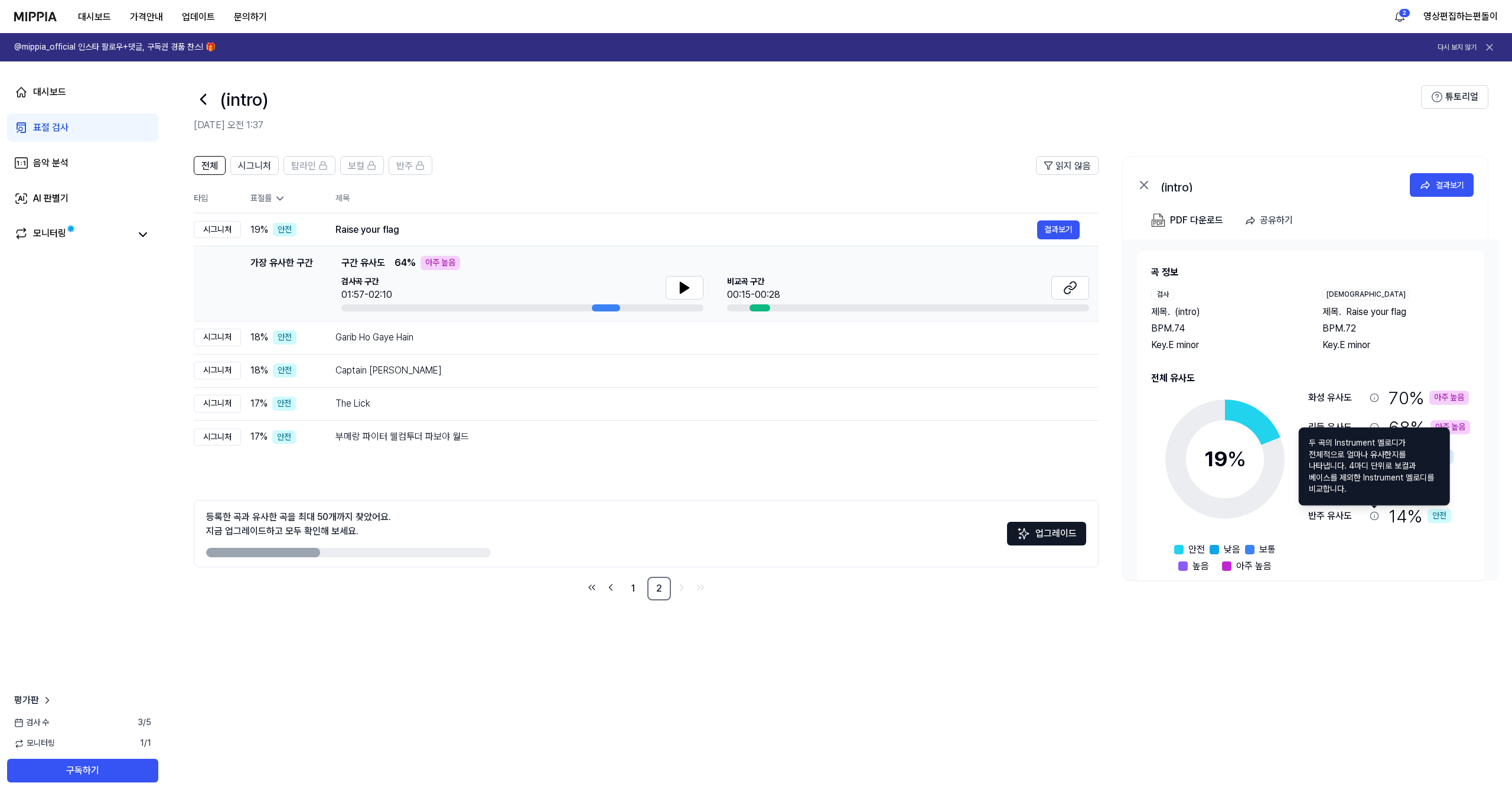
click at [726, 533] on div "화성 유사도 70 % 아주 높음 리듬 유사도 68 % 아주 높음 탑라인 유사도 42 % 보통 보컬 유사도 0 % 안전 반주 유사도 14 % 안전" at bounding box center [1389, 477] width 162 height 183
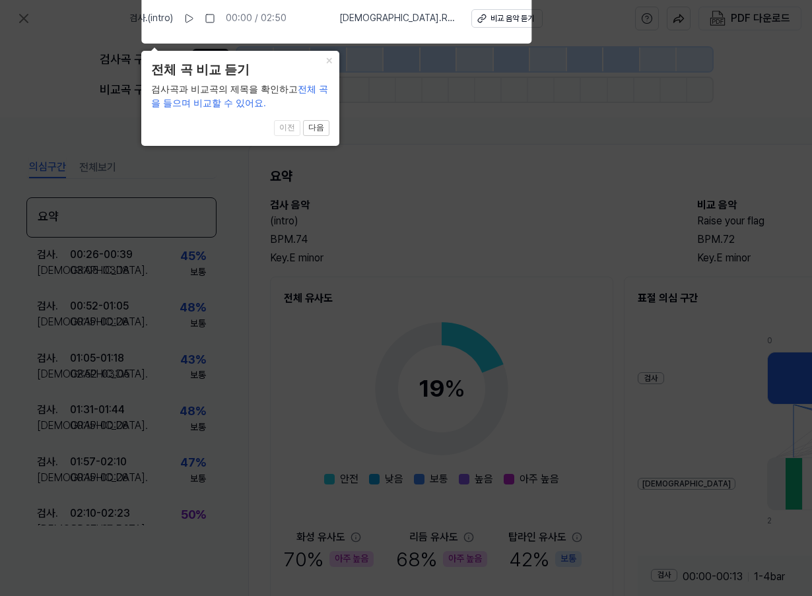
click at [545, 258] on icon at bounding box center [406, 294] width 812 height 603
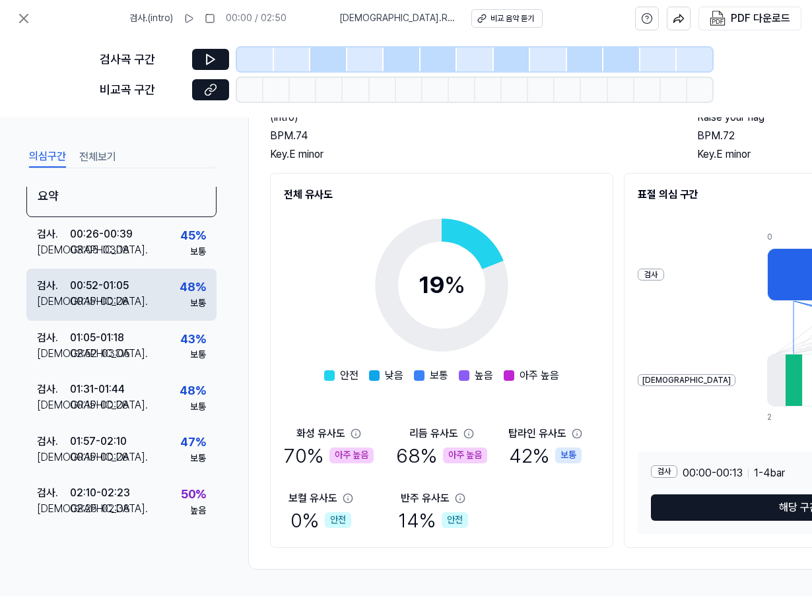
scroll to position [27, 0]
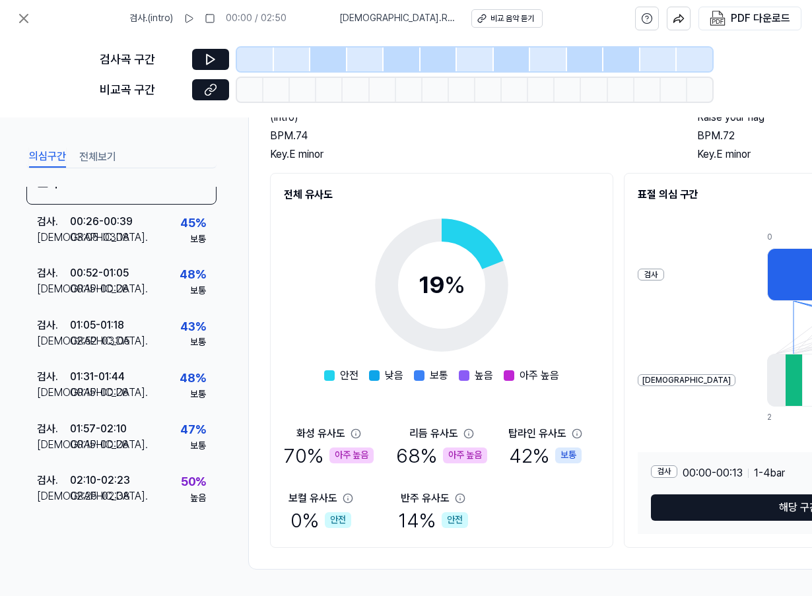
click at [139, 471] on div "검사 . 02:10 - 02:23 비교 . 02:25 - 02:38 50 % 높음" at bounding box center [121, 490] width 190 height 52
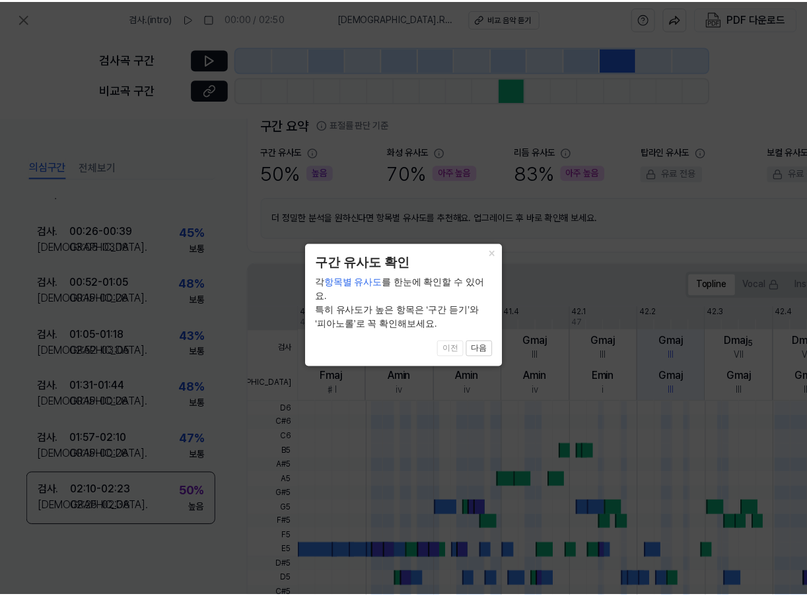
scroll to position [312, 0]
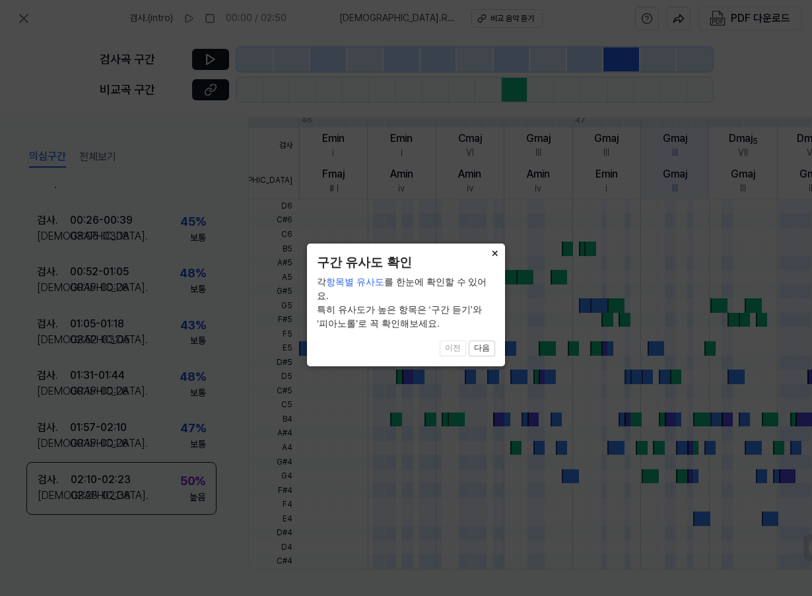
click at [496, 256] on button "×" at bounding box center [494, 253] width 21 height 18
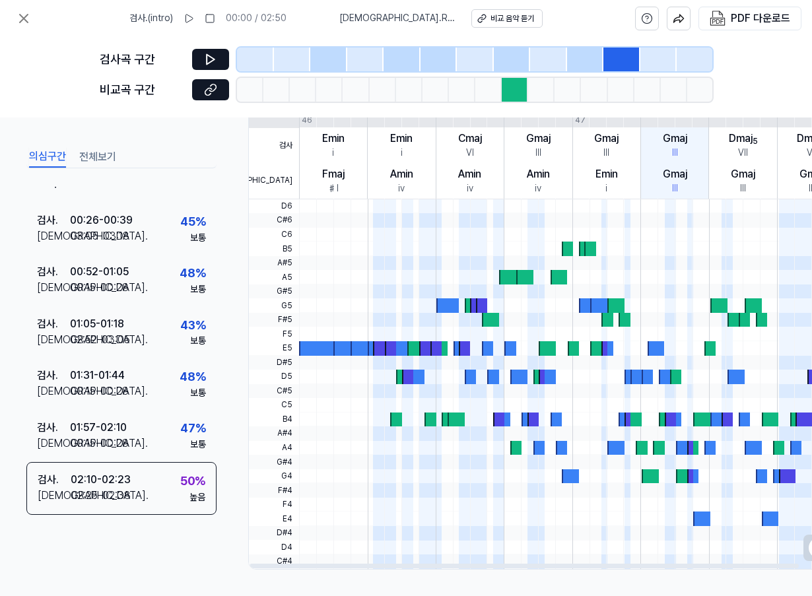
click at [411, 344] on div at bounding box center [418, 348] width 23 height 15
click at [201, 64] on button at bounding box center [210, 59] width 37 height 21
click at [206, 58] on icon at bounding box center [210, 59] width 13 height 13
click at [18, 22] on icon at bounding box center [24, 19] width 16 height 16
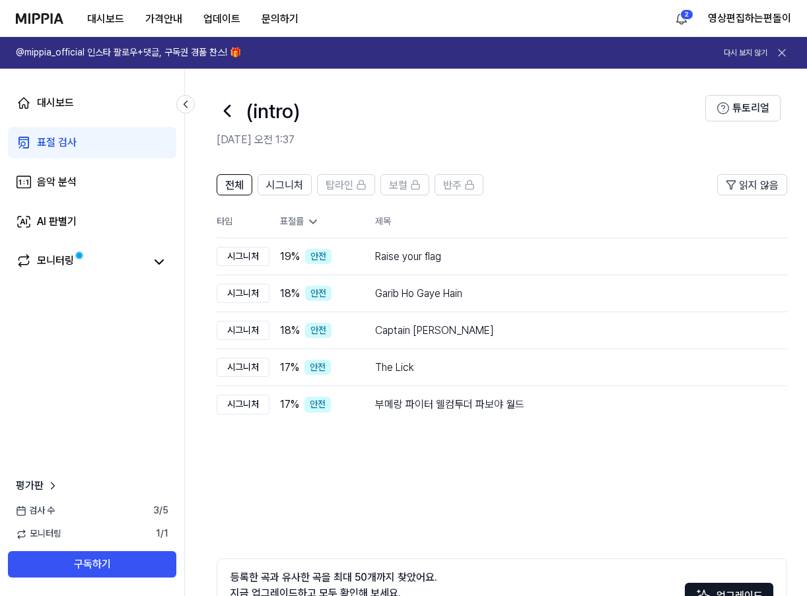
click at [227, 108] on icon at bounding box center [227, 111] width 5 height 11
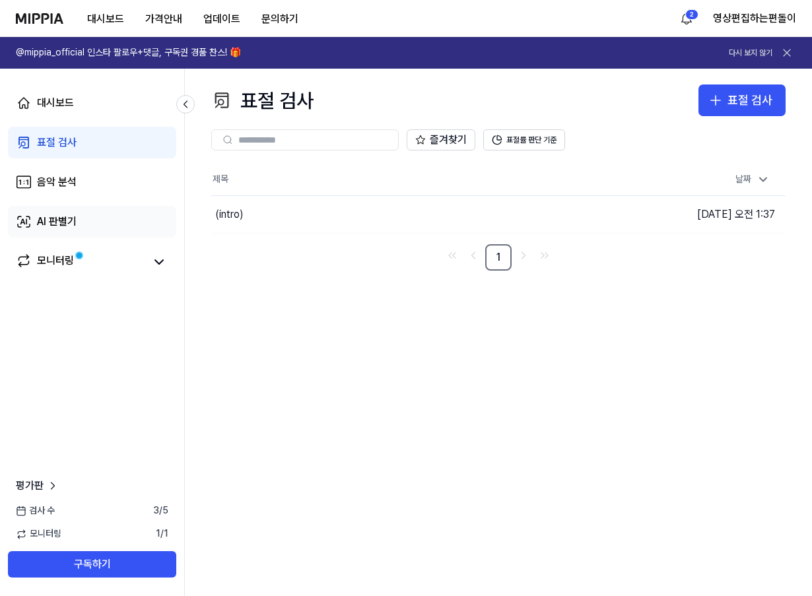
click at [114, 218] on link "AI 판별기" at bounding box center [92, 222] width 168 height 32
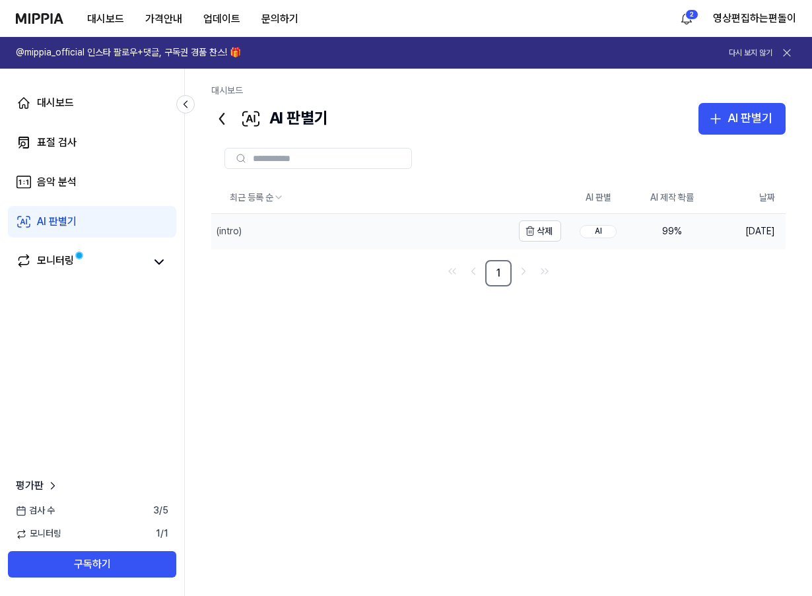
click at [358, 237] on div "(intro)" at bounding box center [361, 231] width 301 height 34
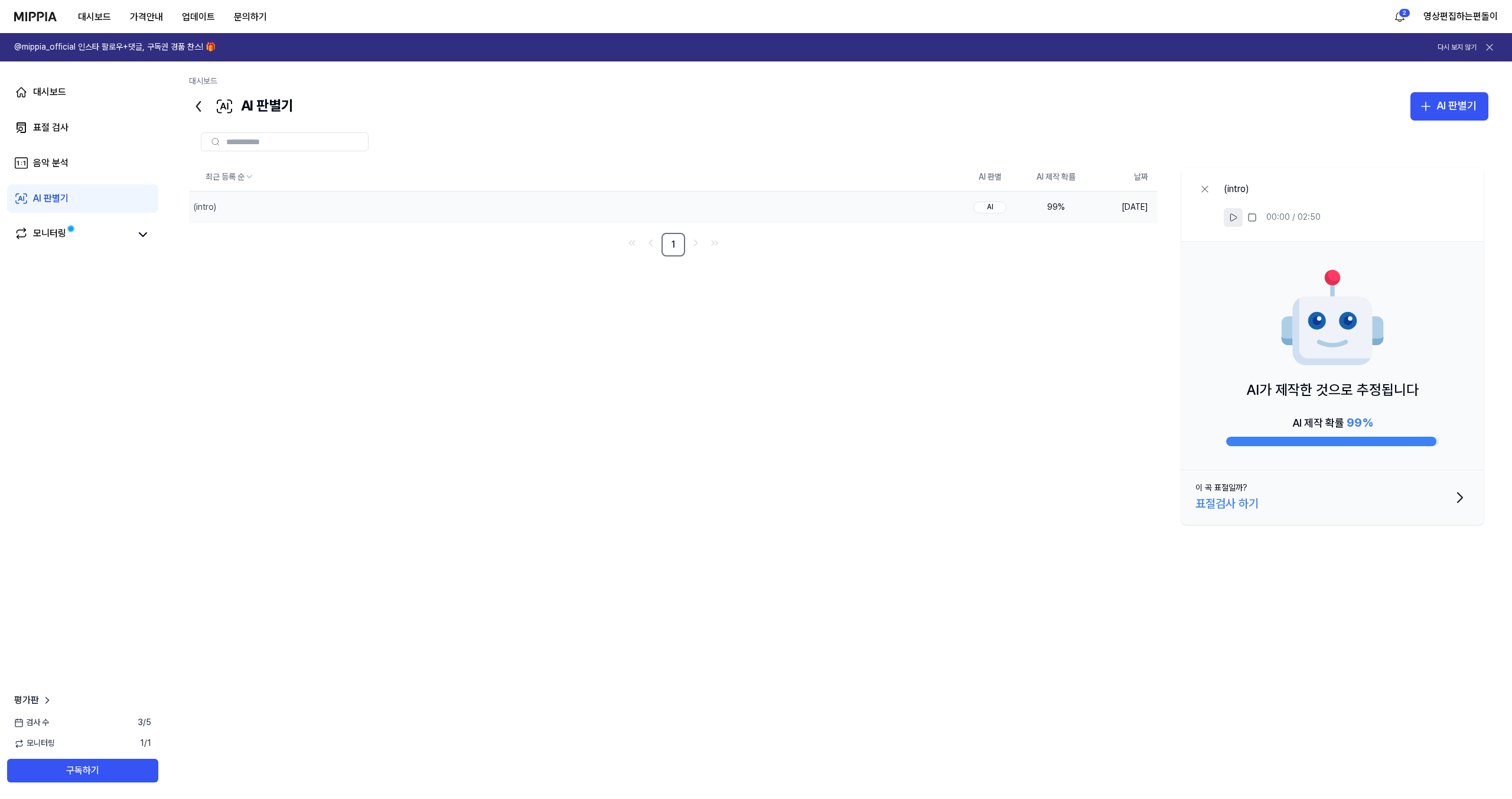
click at [726, 211] on button at bounding box center [1233, 217] width 19 height 19
click at [726, 425] on div "AI 제작 확률 99 %" at bounding box center [1333, 422] width 81 height 19
click at [726, 502] on icon "button" at bounding box center [1460, 497] width 19 height 19
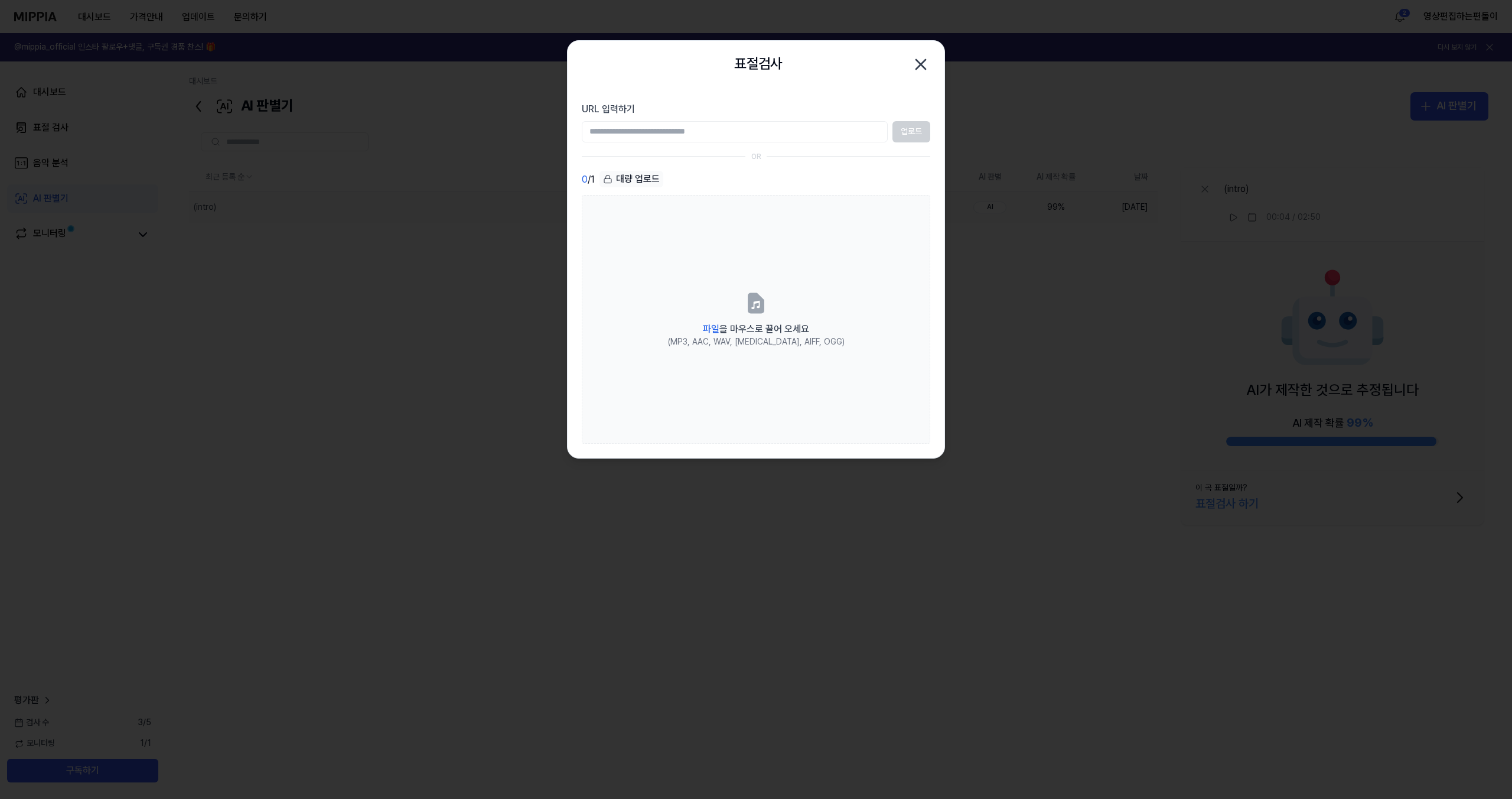
click at [726, 64] on icon "button" at bounding box center [921, 64] width 19 height 19
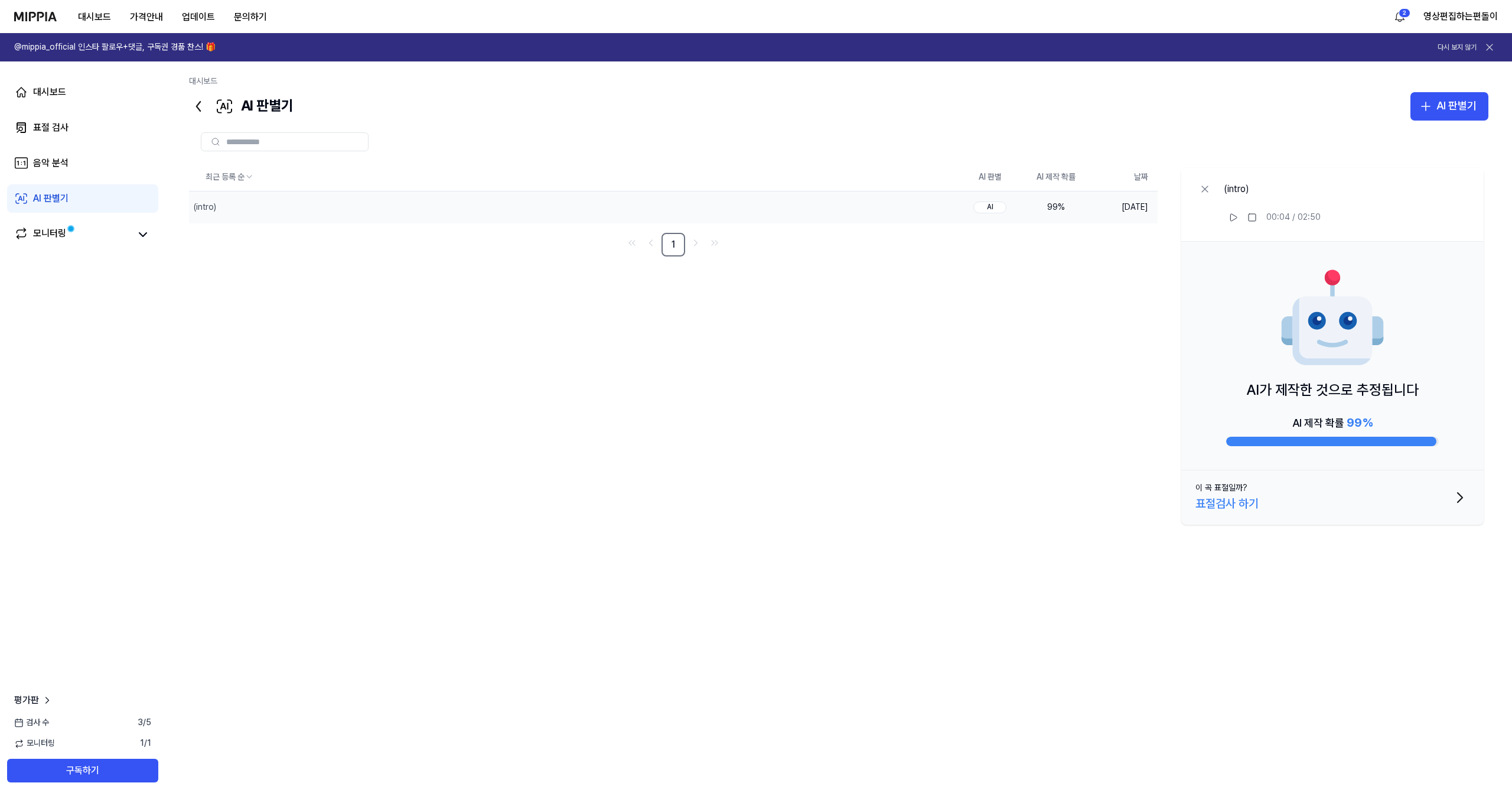
click at [726, 204] on div "AI" at bounding box center [990, 207] width 33 height 12
click at [3, 240] on div "대시보드 표절 검사 음악 분석 AI 판별기 모니터링" at bounding box center [82, 163] width 166 height 203
click at [60, 224] on div "모니터링" at bounding box center [82, 234] width 151 height 29
click at [138, 238] on icon at bounding box center [143, 234] width 14 height 14
click at [102, 154] on link "음악 분석" at bounding box center [82, 163] width 151 height 29
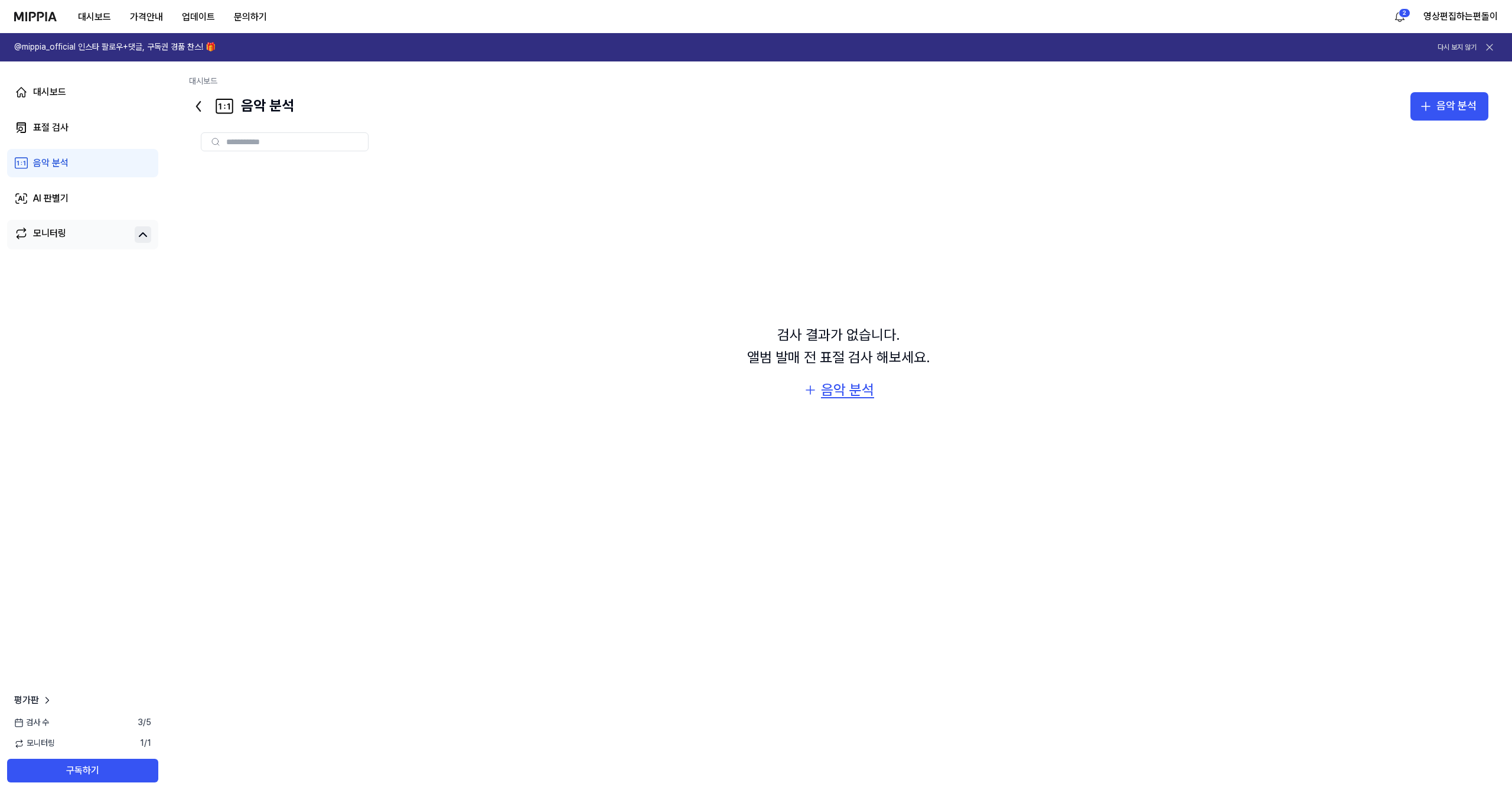
click at [726, 396] on div "음악 분석" at bounding box center [847, 389] width 53 height 22
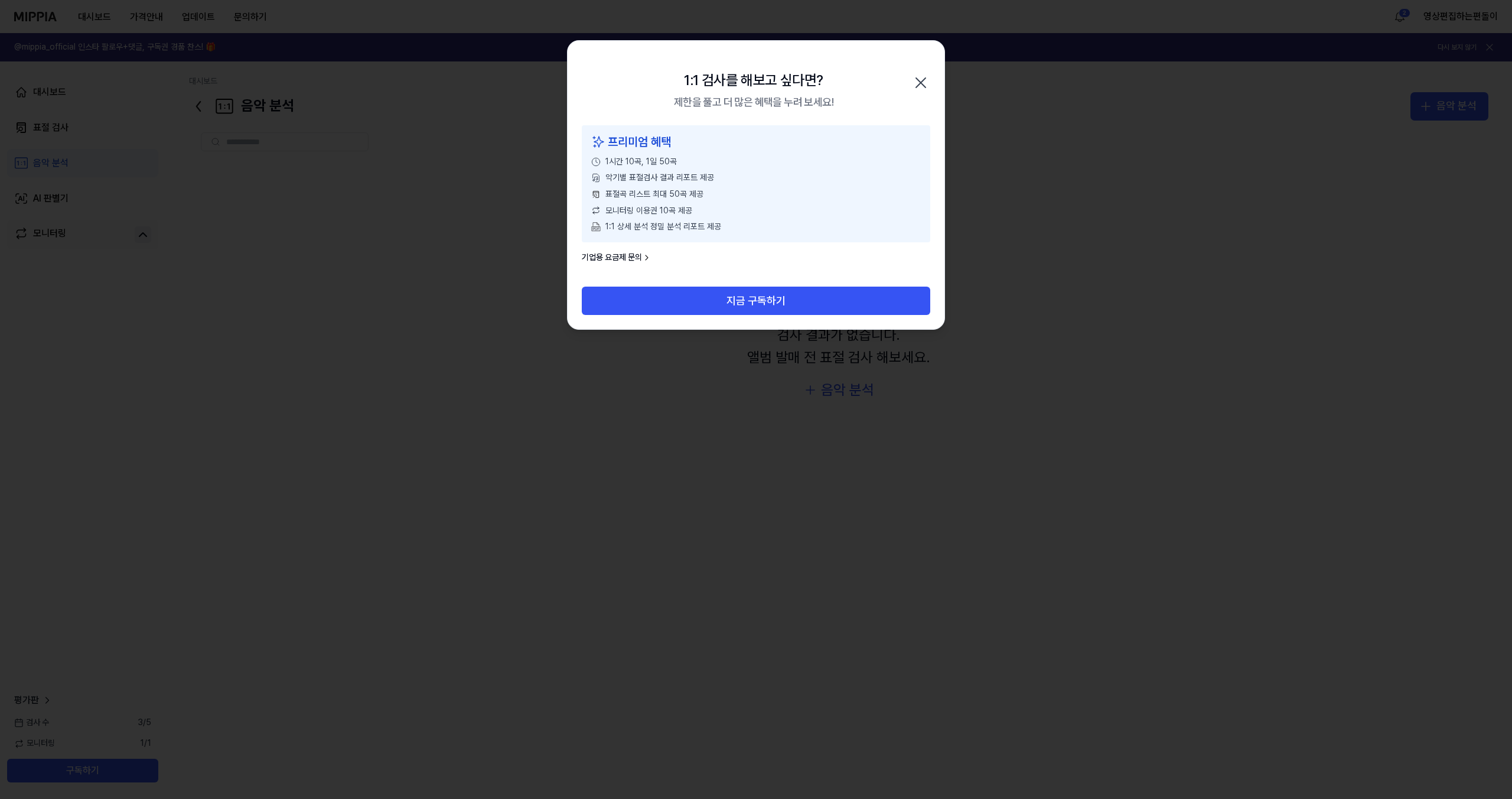
click at [726, 82] on icon "button" at bounding box center [921, 82] width 10 height 10
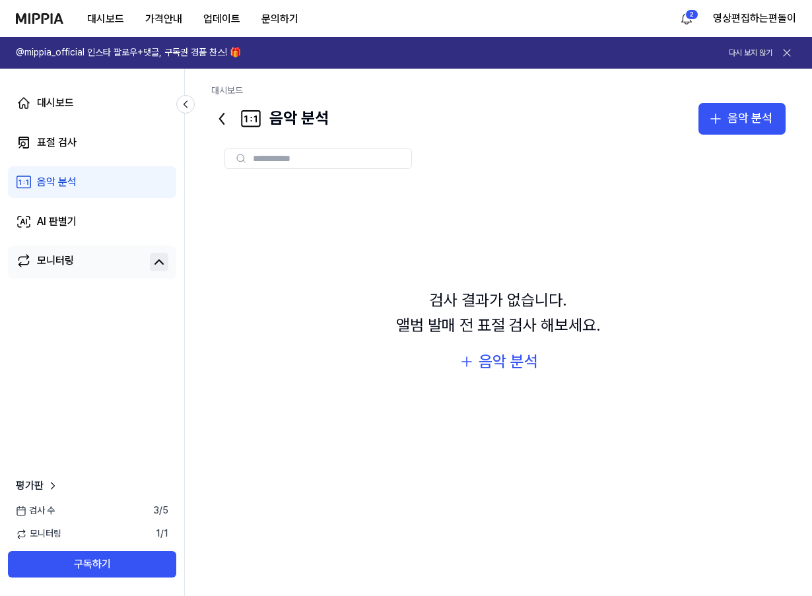
click at [223, 366] on div "검사 결과가 없습니다. 앨범 발매 전 표절 검사 해보세요. 음악 분석" at bounding box center [498, 331] width 575 height 298
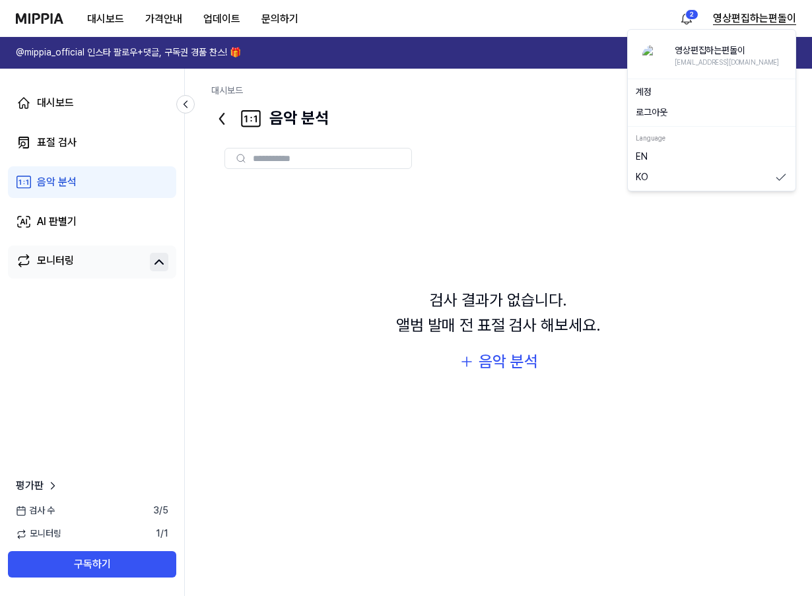
click at [736, 24] on button "영상편집하는편돌이" at bounding box center [754, 19] width 83 height 16
click at [363, 232] on div "검사 결과가 없습니다. 앨범 발매 전 표절 검사 해보세요. 음악 분석" at bounding box center [498, 331] width 575 height 298
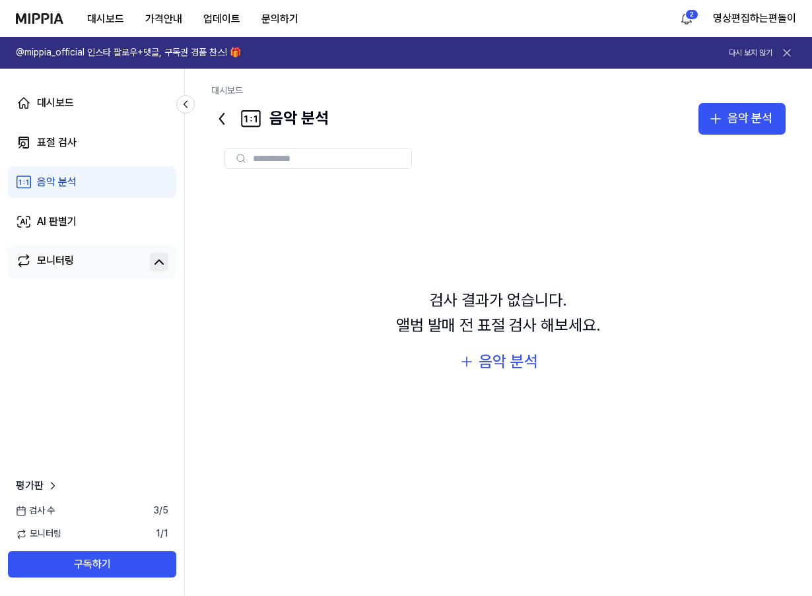
click at [225, 118] on icon at bounding box center [221, 118] width 21 height 21
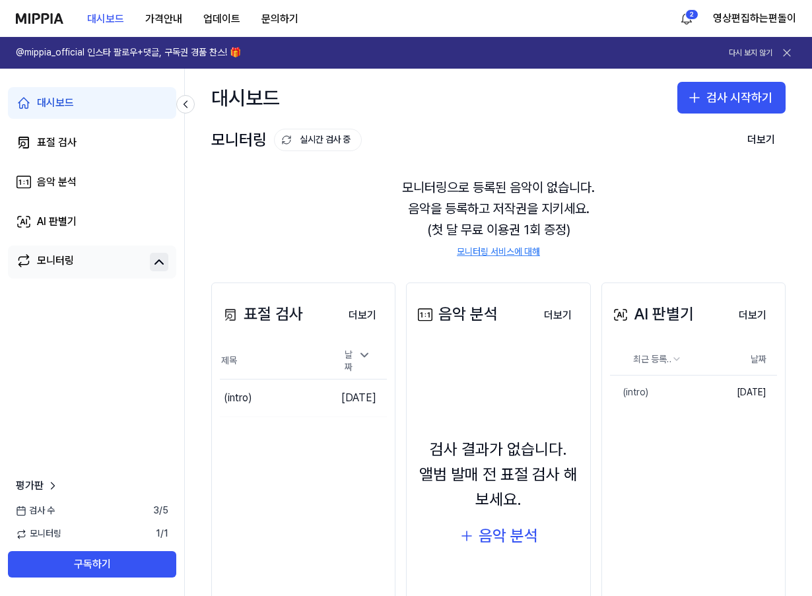
click at [296, 421] on div "표절 검사 더보기 표절 검사 제목 날짜 (intro) 이동하기 2025.10.09. 더보기" at bounding box center [303, 471] width 184 height 376
click at [370, 320] on button "더보기" at bounding box center [362, 315] width 49 height 26
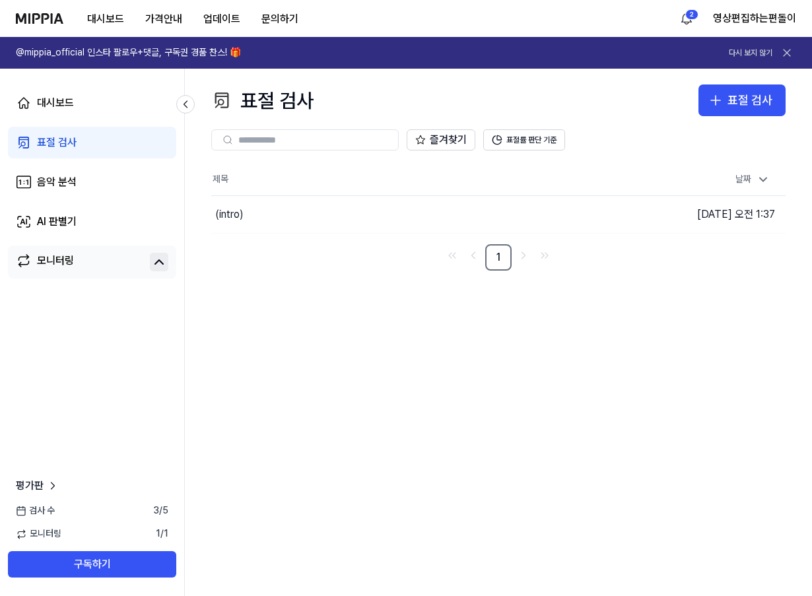
click at [349, 238] on div "제목 날짜 (intro) 이동하기 2025.10.10 오전 1:37 1" at bounding box center [498, 217] width 575 height 107
click at [263, 215] on div "(intro)" at bounding box center [370, 214] width 319 height 37
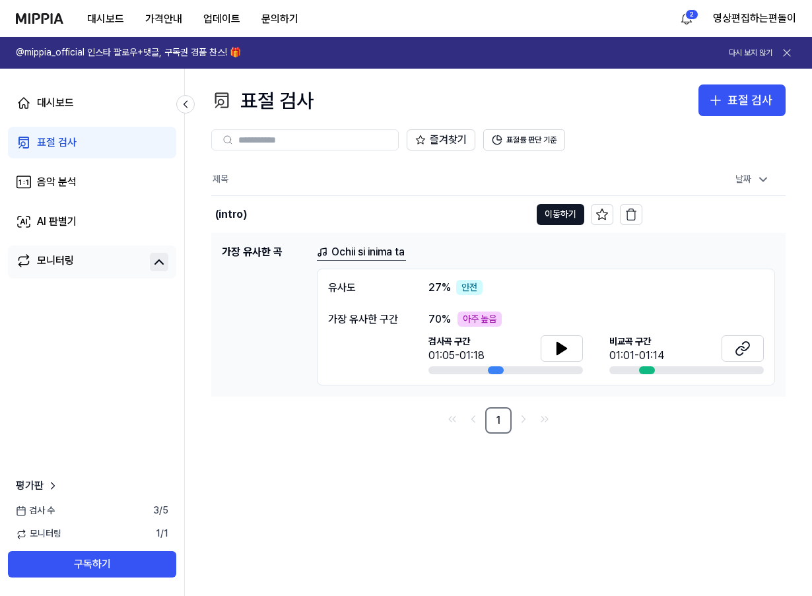
click at [365, 357] on div "가장 유사한 구간" at bounding box center [365, 343] width 74 height 63
click at [522, 130] on button "표절률 판단 기준" at bounding box center [524, 139] width 82 height 21
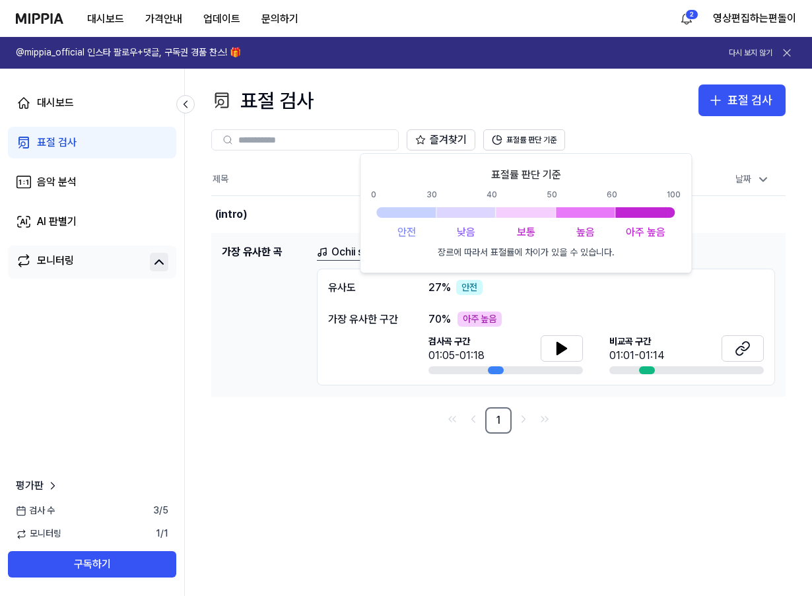
click at [298, 183] on th "제목" at bounding box center [426, 180] width 431 height 32
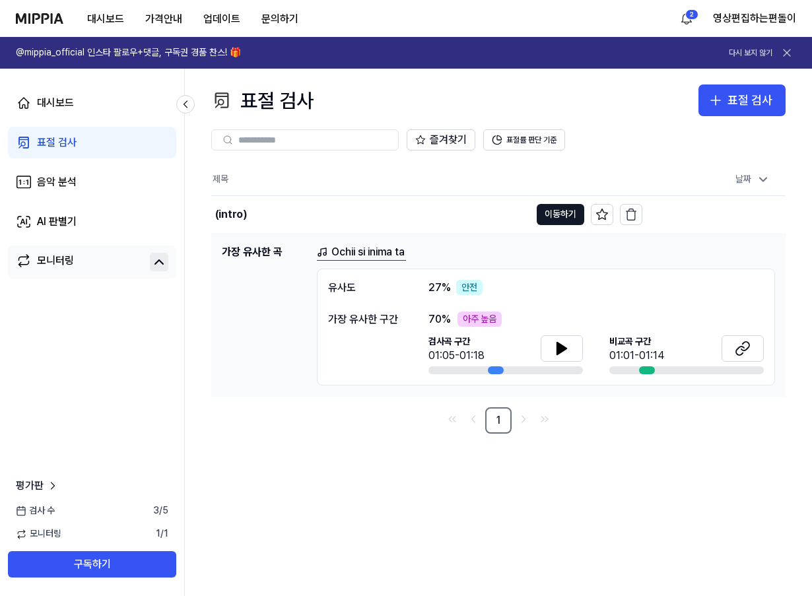
click at [272, 99] on div "표절 검사" at bounding box center [262, 101] width 102 height 32
click at [517, 420] on icon "Go to next page" at bounding box center [523, 419] width 13 height 16
click at [499, 422] on link "1" at bounding box center [498, 420] width 26 height 26
click at [346, 293] on div "유사도" at bounding box center [365, 288] width 74 height 16
drag, startPoint x: 345, startPoint y: 273, endPoint x: 353, endPoint y: 250, distance: 24.7
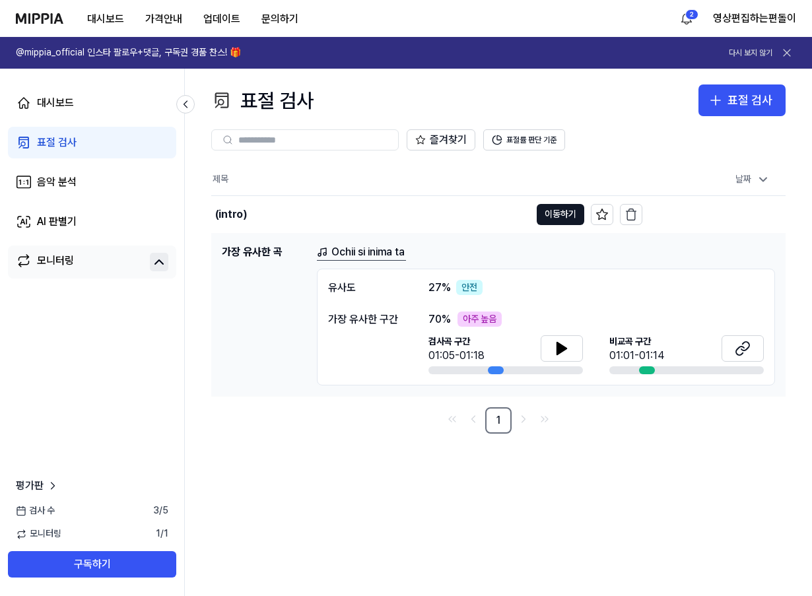
click at [345, 267] on div "Ochii si inima ta 유사도 27 % 안전 가장 유사한 구간 70 % 아주 높음 검사곡 구간 01:05-01:18 비교곡 구간 01…" at bounding box center [546, 315] width 458 height 142
click at [358, 242] on td "가장 유사한 곡 Ochii si inima ta 유사도 27 % 안전 가장 유사한 구간 70 % 아주 높음 검사곡 구간 01:05-01:18 …" at bounding box center [498, 315] width 575 height 164
click at [226, 209] on div "(intro)" at bounding box center [231, 215] width 32 height 16
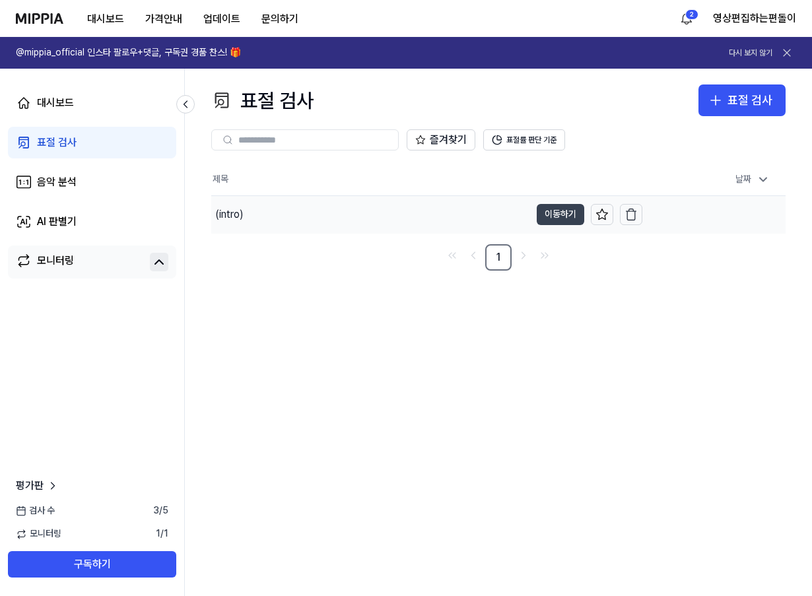
click at [552, 217] on button "이동하기" at bounding box center [561, 214] width 48 height 21
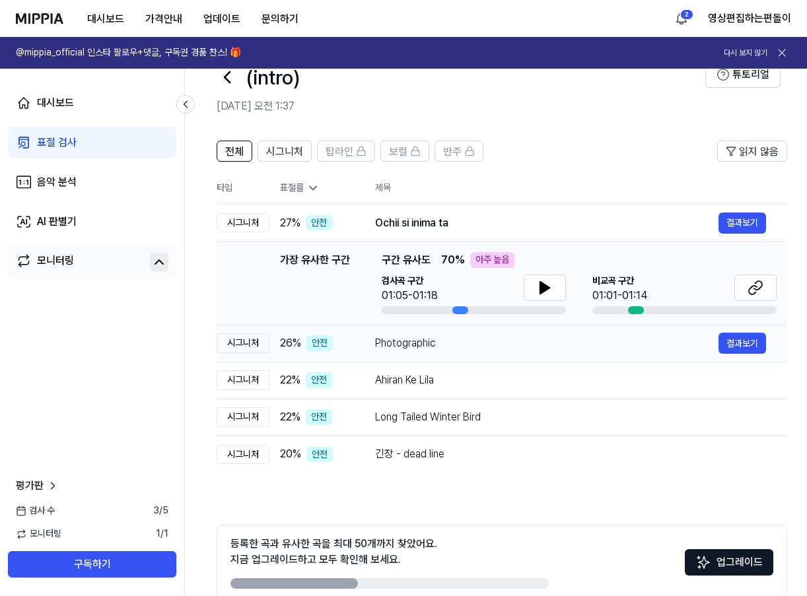
scroll to position [100, 0]
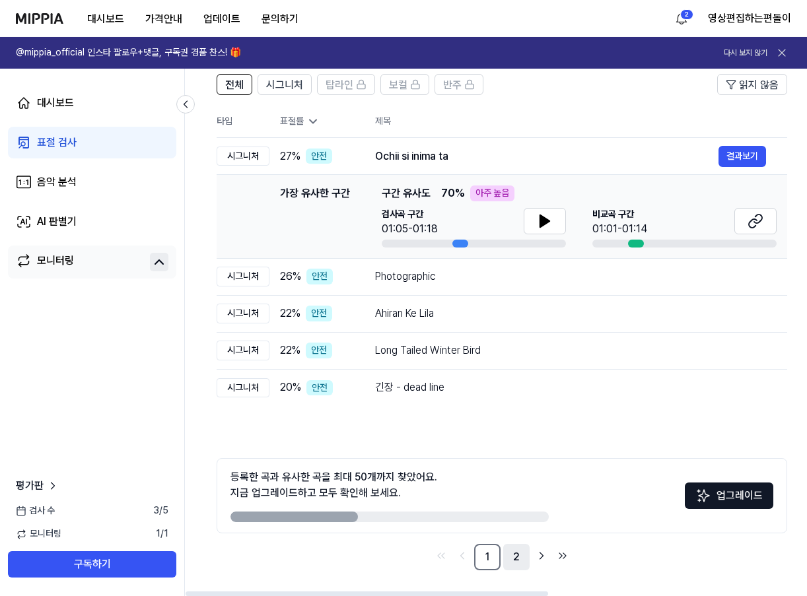
click at [518, 561] on link "2" at bounding box center [516, 557] width 26 height 26
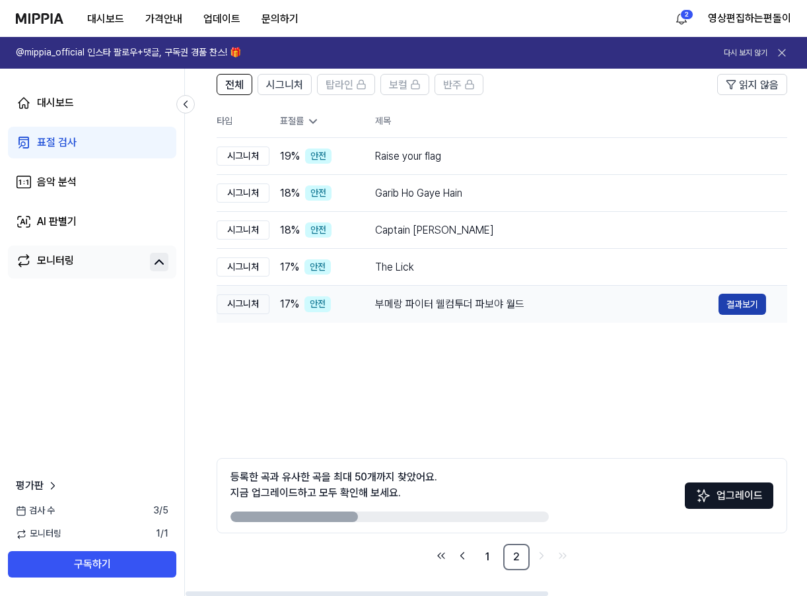
click at [753, 298] on button "결과보기" at bounding box center [742, 304] width 48 height 21
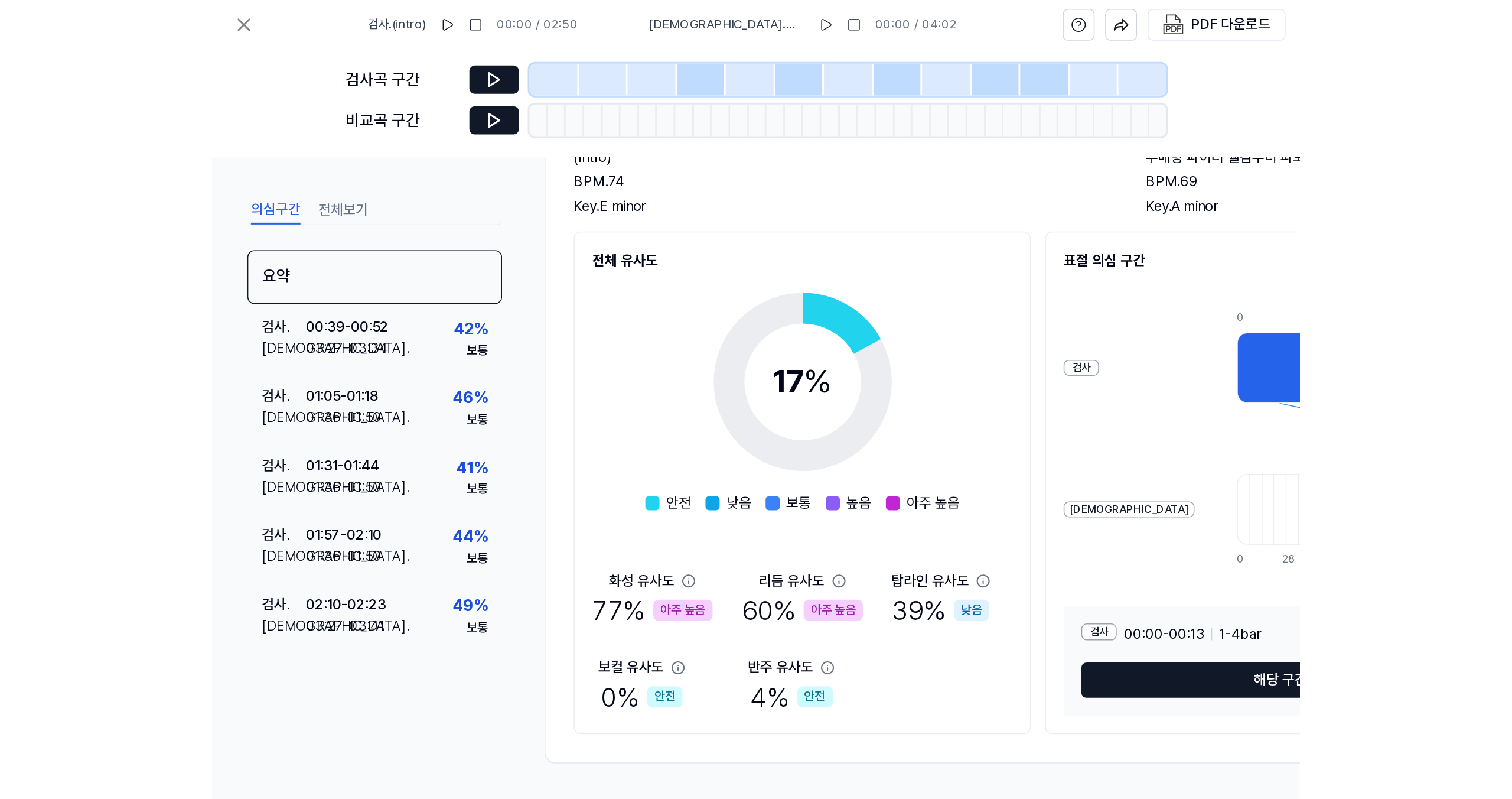
scroll to position [97, 0]
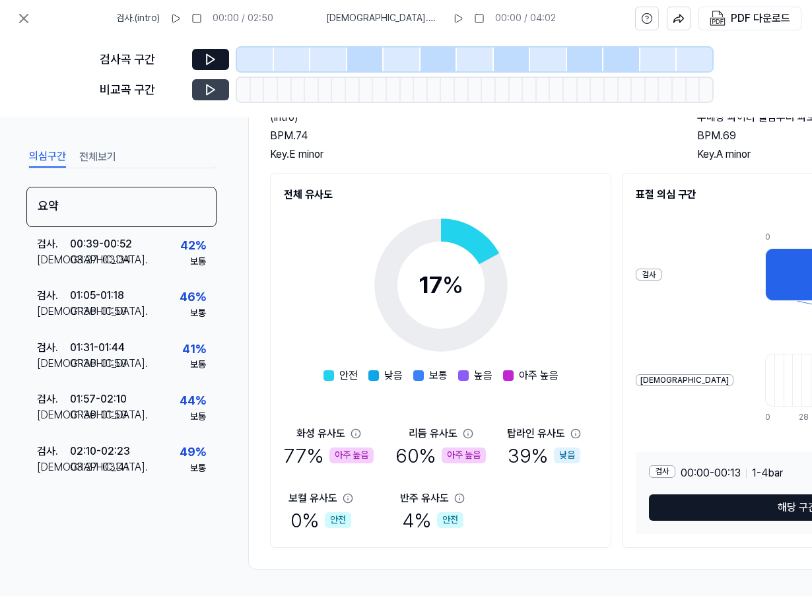
click at [215, 94] on icon at bounding box center [210, 89] width 13 height 13
click at [209, 64] on icon at bounding box center [210, 59] width 13 height 13
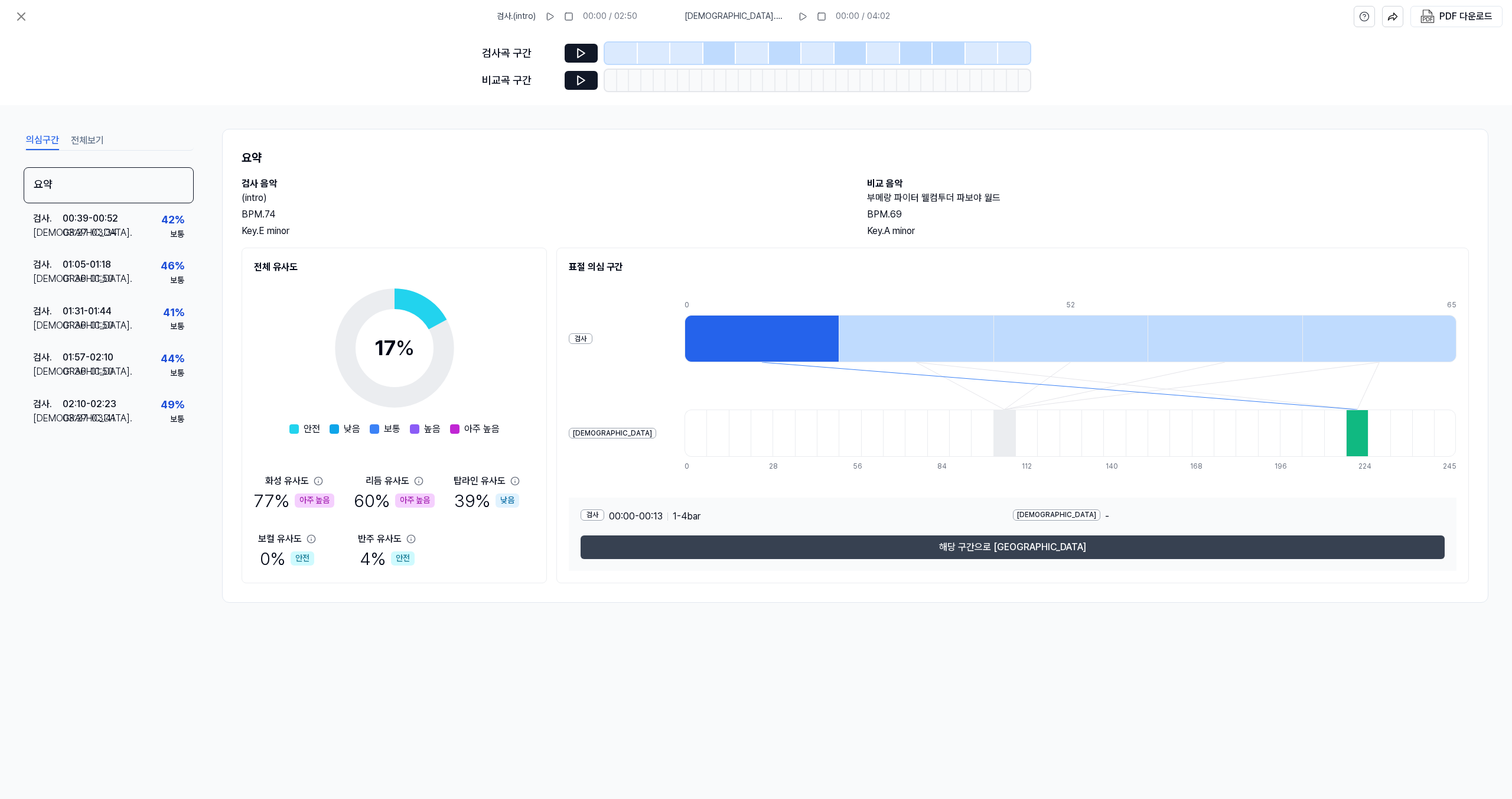
click at [726, 533] on button "해당 구간으로 이동" at bounding box center [1013, 547] width 864 height 23
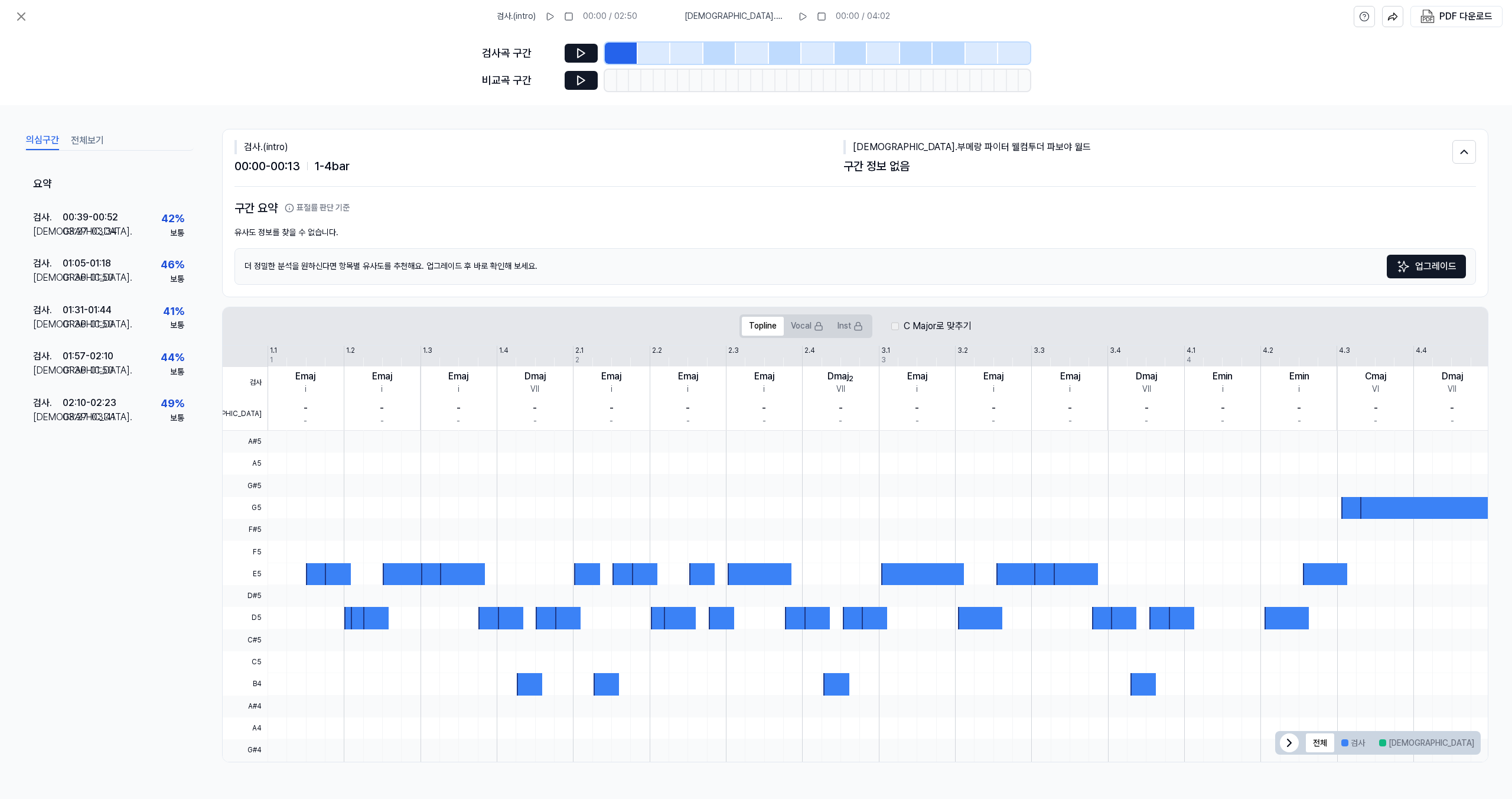
click at [577, 40] on div "검사곡 구간 비교곡 구간" at bounding box center [756, 69] width 548 height 72
click at [578, 54] on icon at bounding box center [582, 54] width 7 height 9
click at [587, 46] on button at bounding box center [581, 53] width 33 height 19
click at [578, 87] on button at bounding box center [581, 80] width 33 height 19
click at [579, 76] on icon at bounding box center [582, 81] width 7 height 9
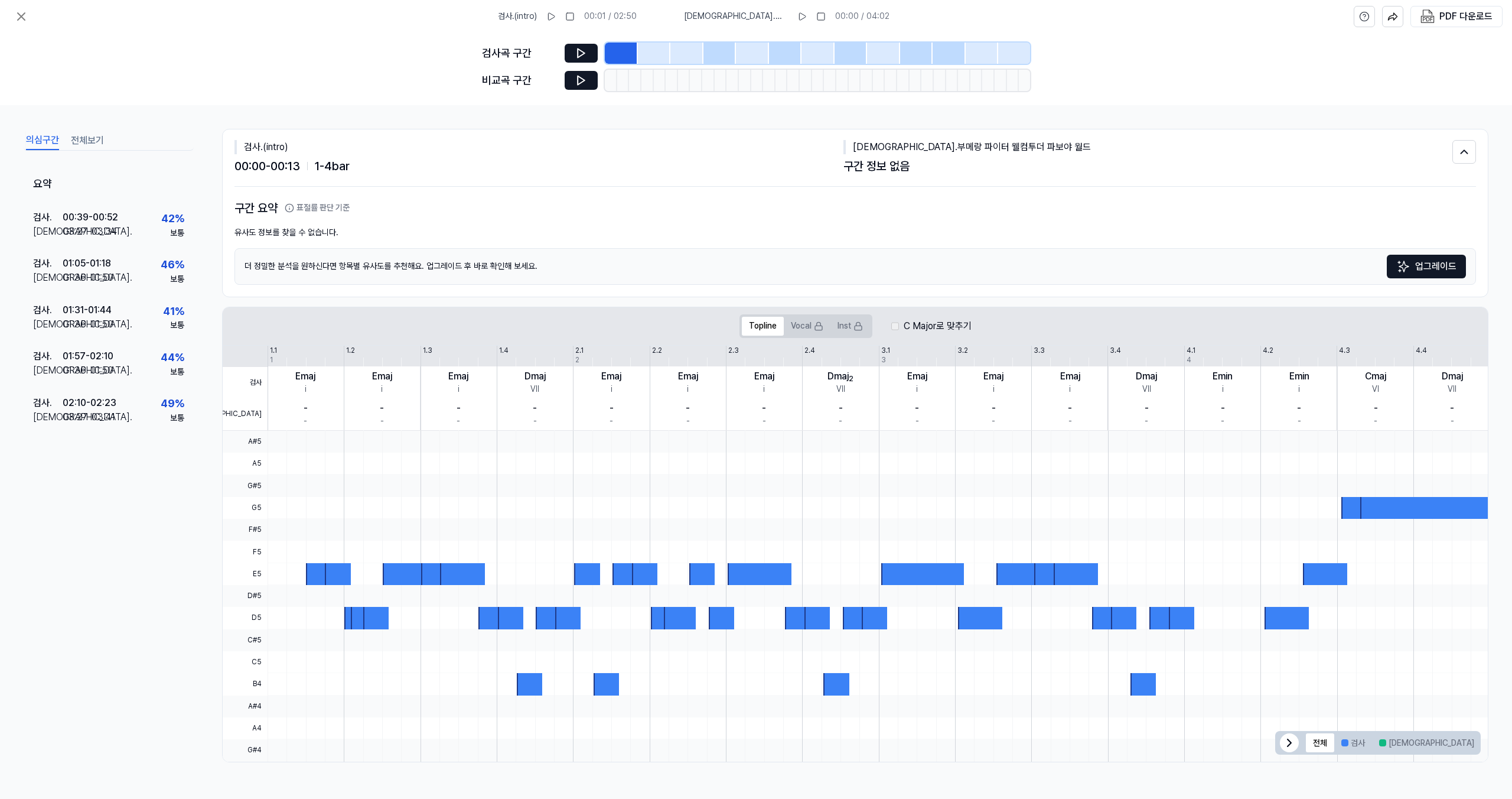
click at [726, 148] on div "비교 . 부메랑 파이터 웰컴투더 파보야 월드" at bounding box center [1148, 148] width 609 height 14
click at [726, 149] on button at bounding box center [1465, 152] width 23 height 23
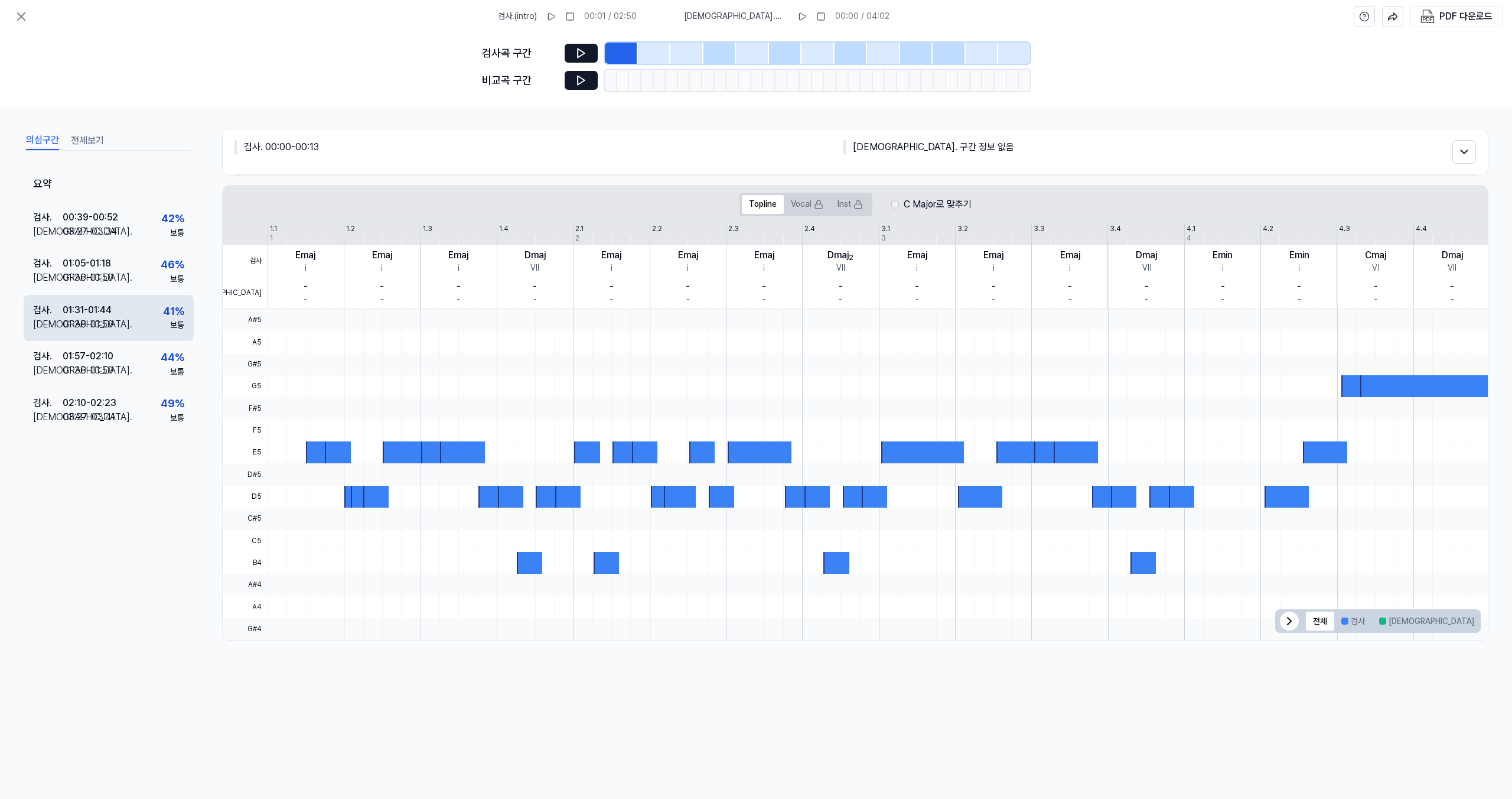
click at [130, 330] on div "검사 . 01:31 - 01:44 비교 . 01:36 - 01:50 41 % 보통" at bounding box center [108, 319] width 170 height 47
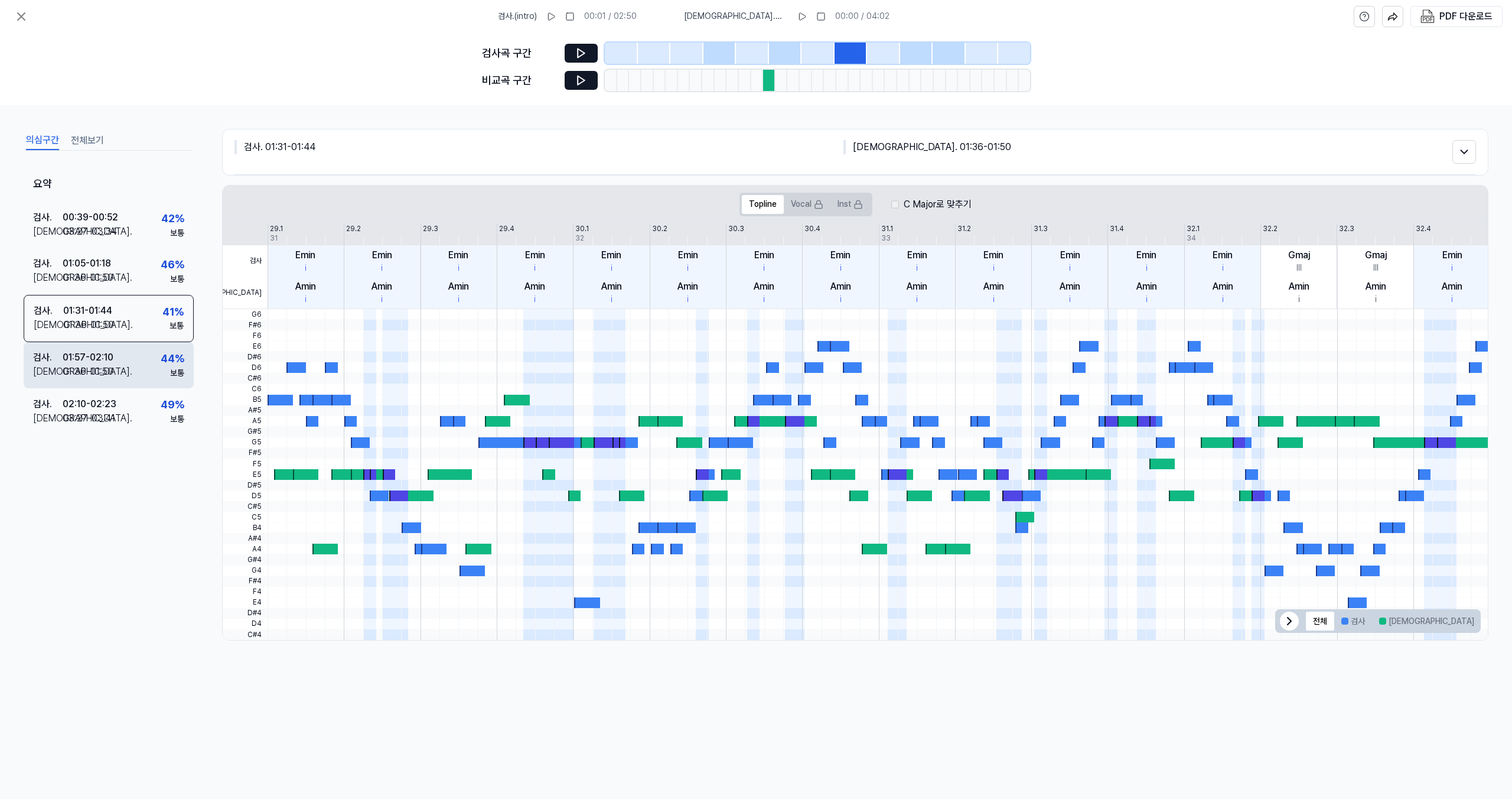
click at [124, 358] on div "검사 . 01:57 - 02:10 비교 . 01:36 - 01:50 44 % 보통" at bounding box center [108, 365] width 170 height 47
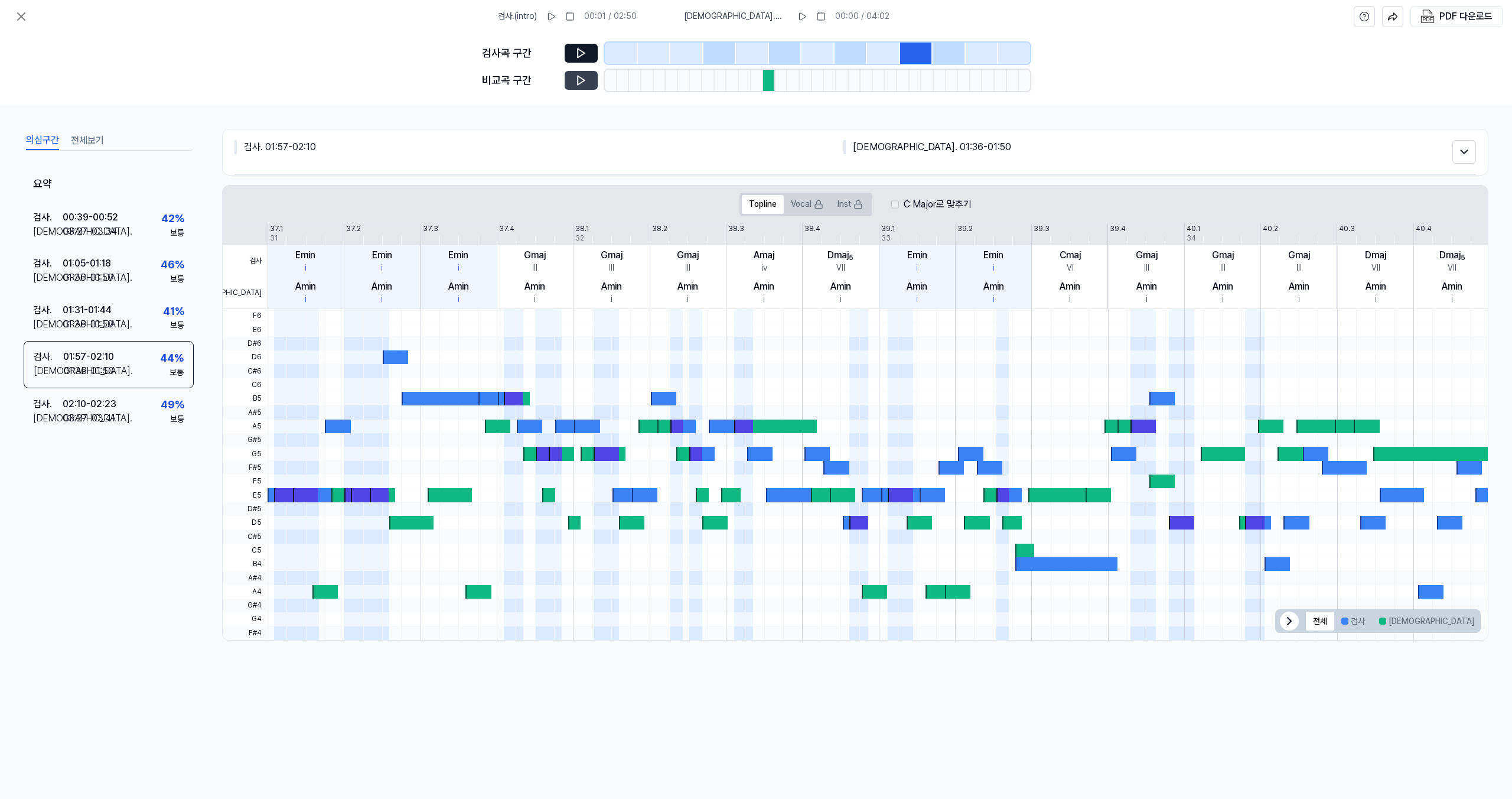
click at [582, 81] on icon at bounding box center [581, 80] width 12 height 12
drag, startPoint x: 94, startPoint y: 395, endPoint x: 112, endPoint y: 371, distance: 30.0
click at [93, 396] on div "검사 . 02:10 - 02:23 비교 . 03:27 - 03:41 49 % 보통" at bounding box center [108, 412] width 170 height 47
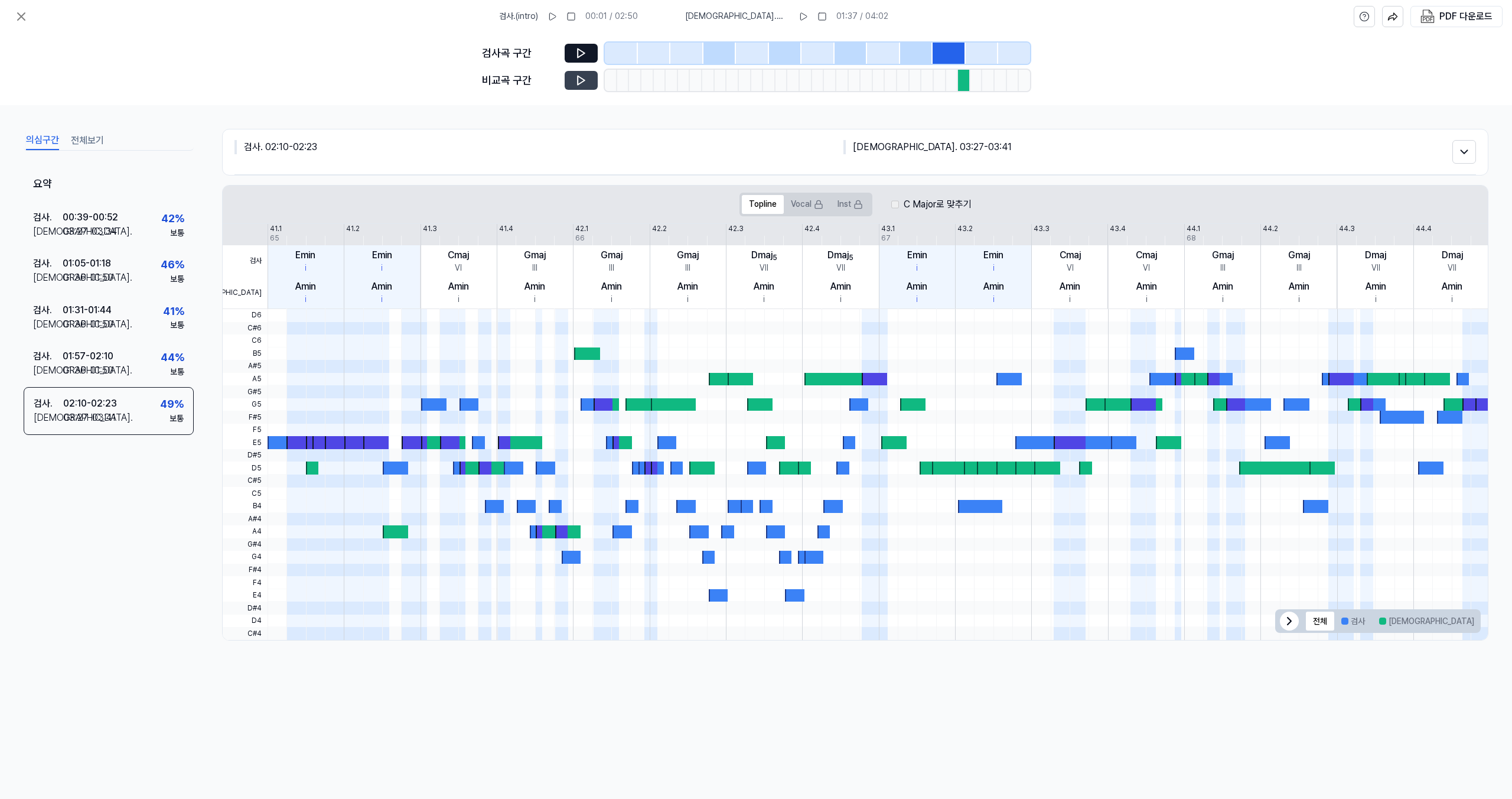
click at [579, 78] on icon at bounding box center [581, 80] width 12 height 12
click at [579, 78] on icon at bounding box center [579, 80] width 2 height 8
